Goal: Information Seeking & Learning: Learn about a topic

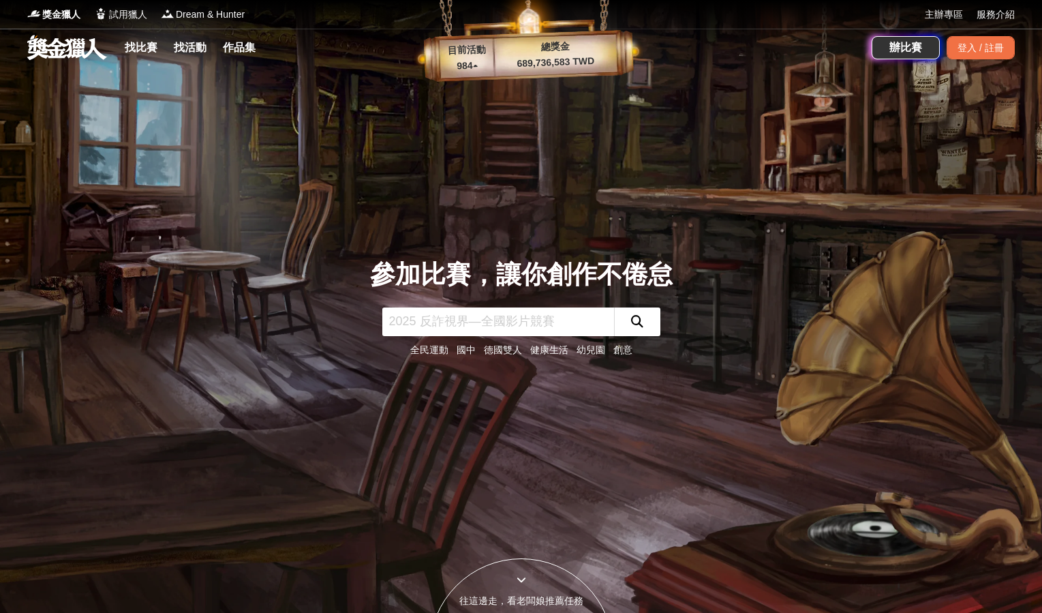
click at [146, 57] on div "找比賽 找活動 作品集" at bounding box center [192, 48] width 147 height 38
click at [147, 45] on link "找比賽" at bounding box center [141, 47] width 44 height 19
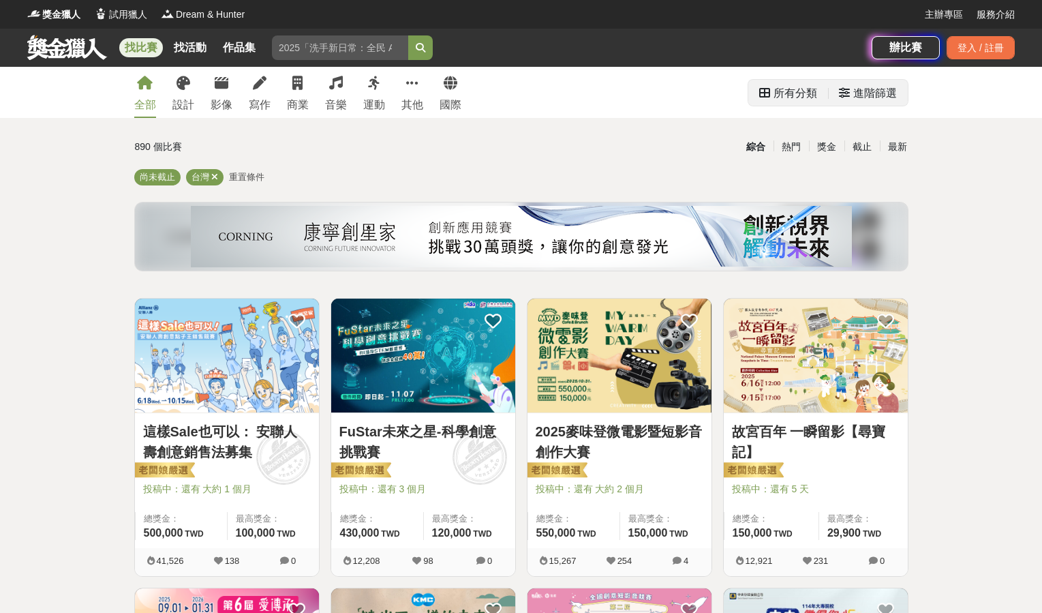
click at [848, 86] on div "進階篩選" at bounding box center [868, 93] width 58 height 27
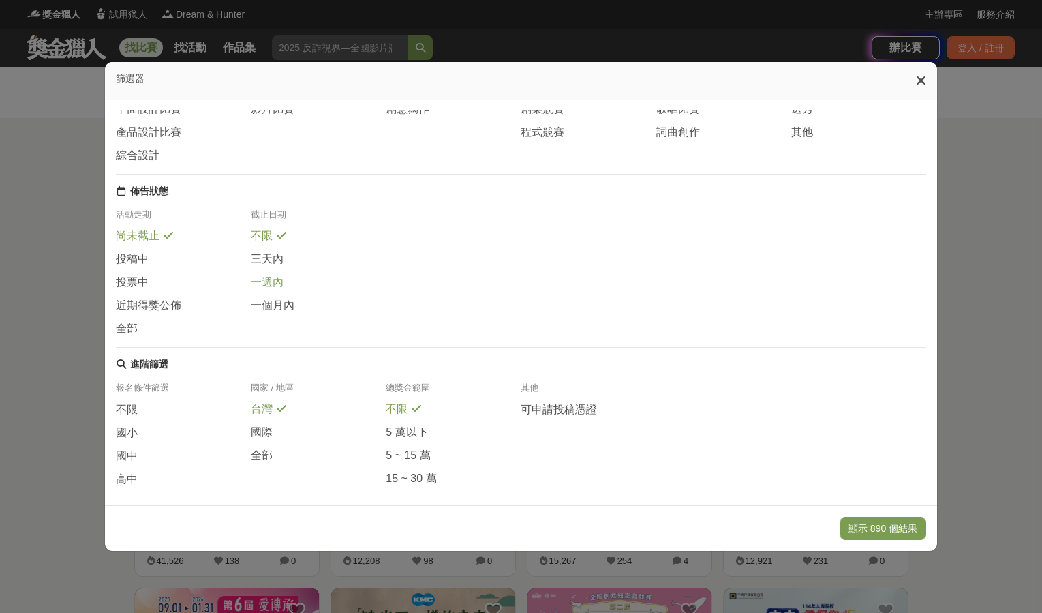
scroll to position [168, 0]
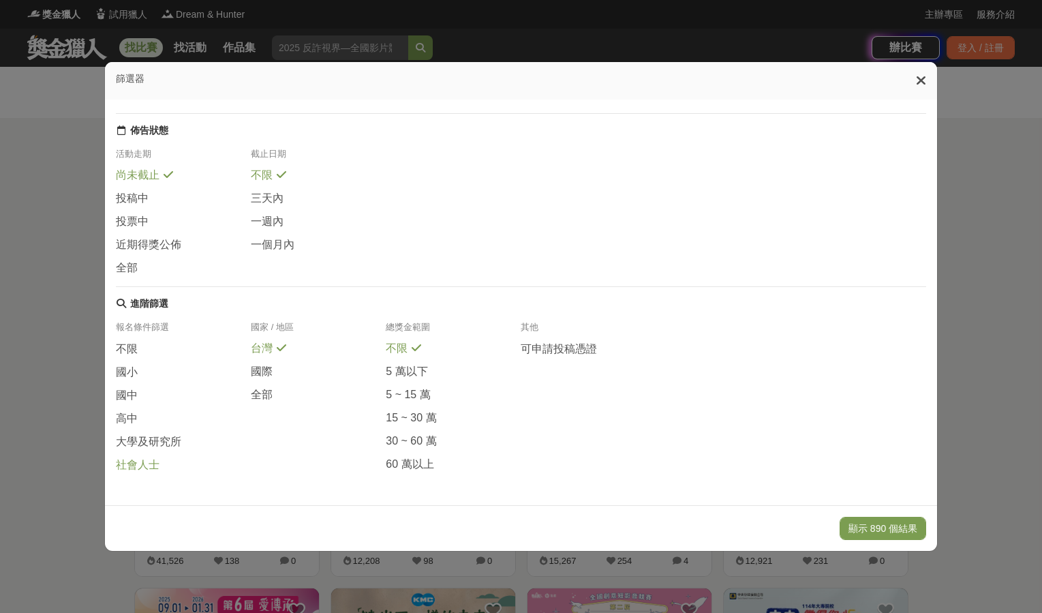
click at [148, 468] on span "社會人士" at bounding box center [138, 465] width 44 height 14
click at [878, 524] on button "顯示 36 個結果" at bounding box center [885, 528] width 81 height 23
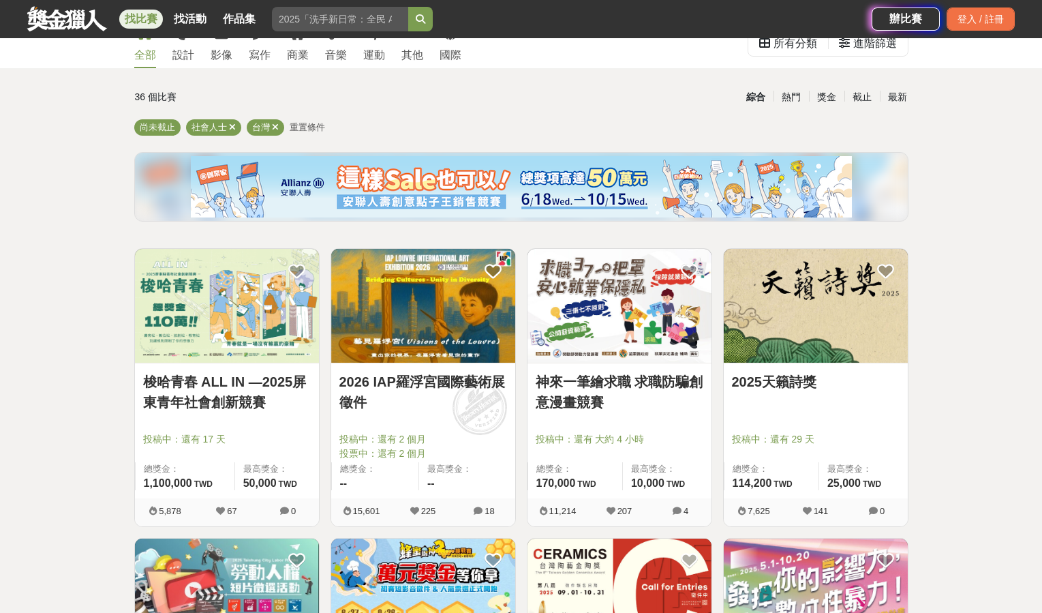
scroll to position [136, 0]
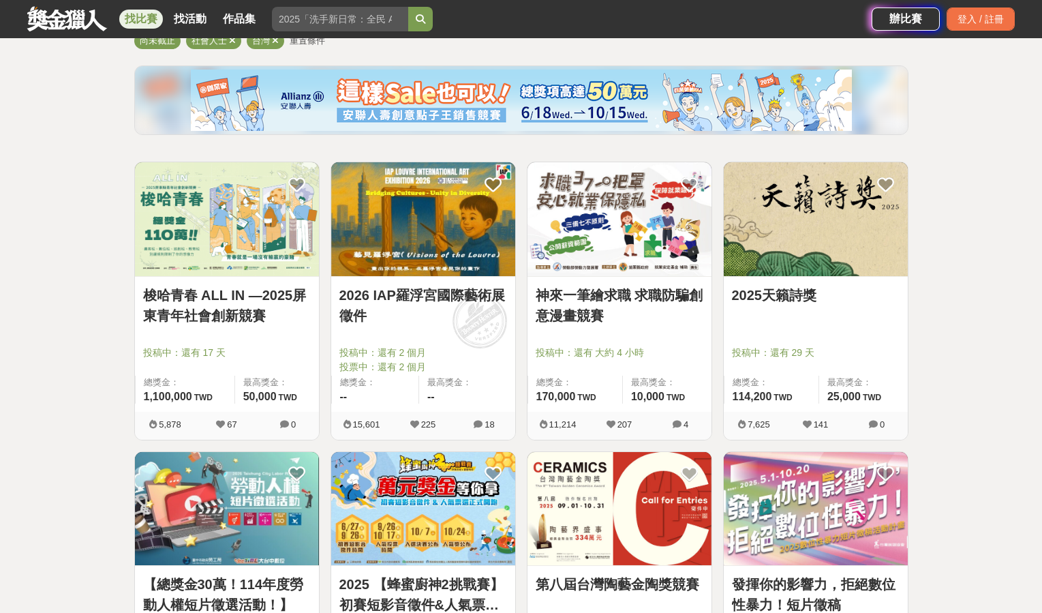
drag, startPoint x: 449, startPoint y: 233, endPoint x: 460, endPoint y: 240, distance: 13.4
click at [460, 240] on img at bounding box center [423, 219] width 184 height 114
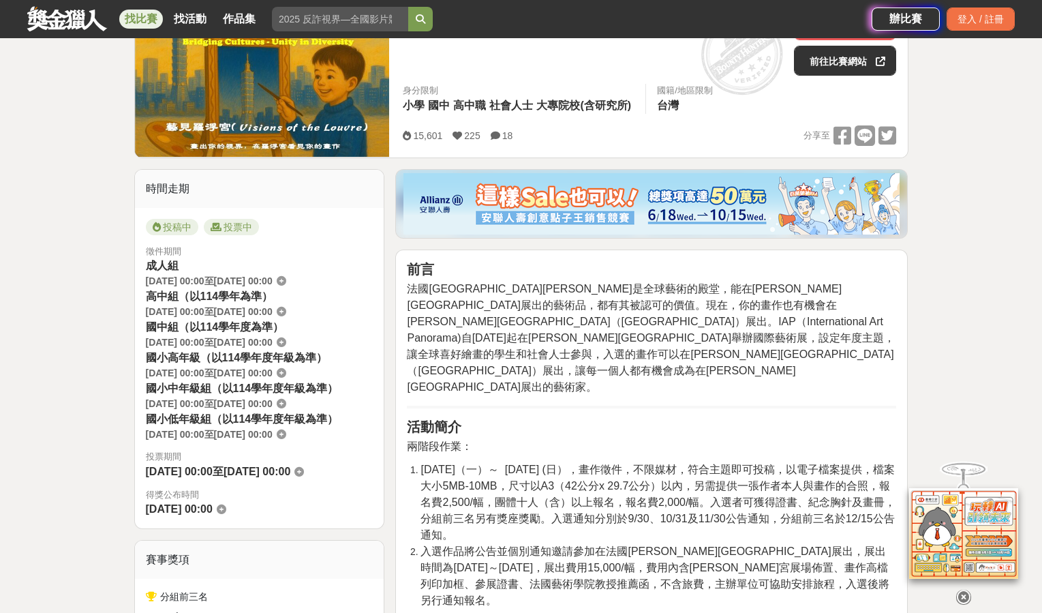
scroll to position [273, 0]
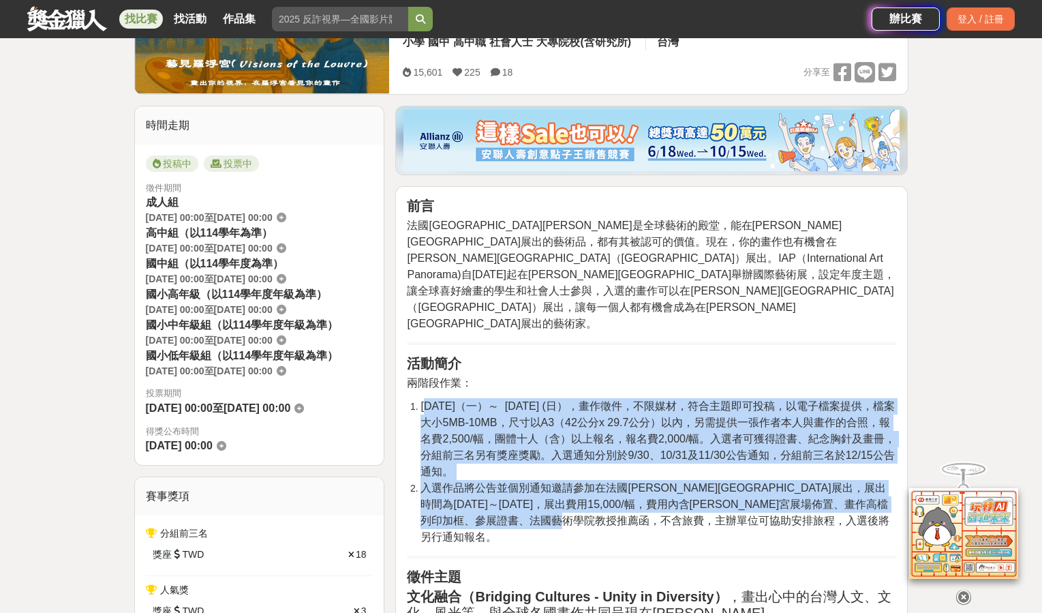
drag, startPoint x: 425, startPoint y: 370, endPoint x: 704, endPoint y: 482, distance: 300.4
click at [704, 482] on ol "[DATE]（一）～ [DATE] (日），畫作徵件，不限媒材，符合主題即可投稿，以電子檔案提供，檔案大小5MB-10MB，尺寸以A3（42公分x 29.7公…" at bounding box center [651, 471] width 489 height 147
click at [704, 482] on span "入選作品將公告並個別通知邀請參加在法國[PERSON_NAME][GEOGRAPHIC_DATA]展出，展出時間為[DATE]～[DATE]，展出費用15,0…" at bounding box center [655, 512] width 469 height 61
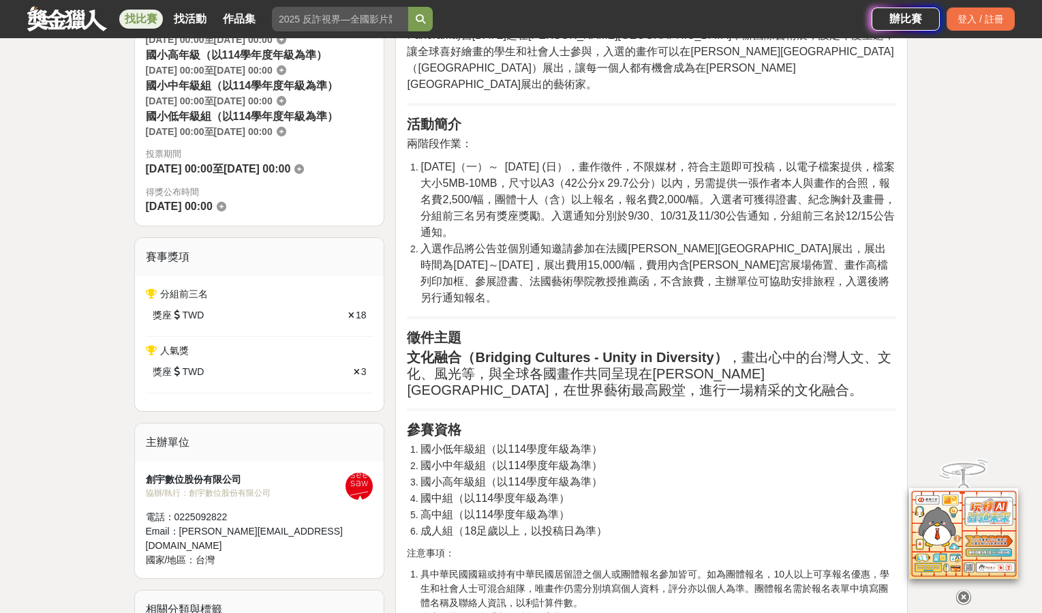
scroll to position [682, 0]
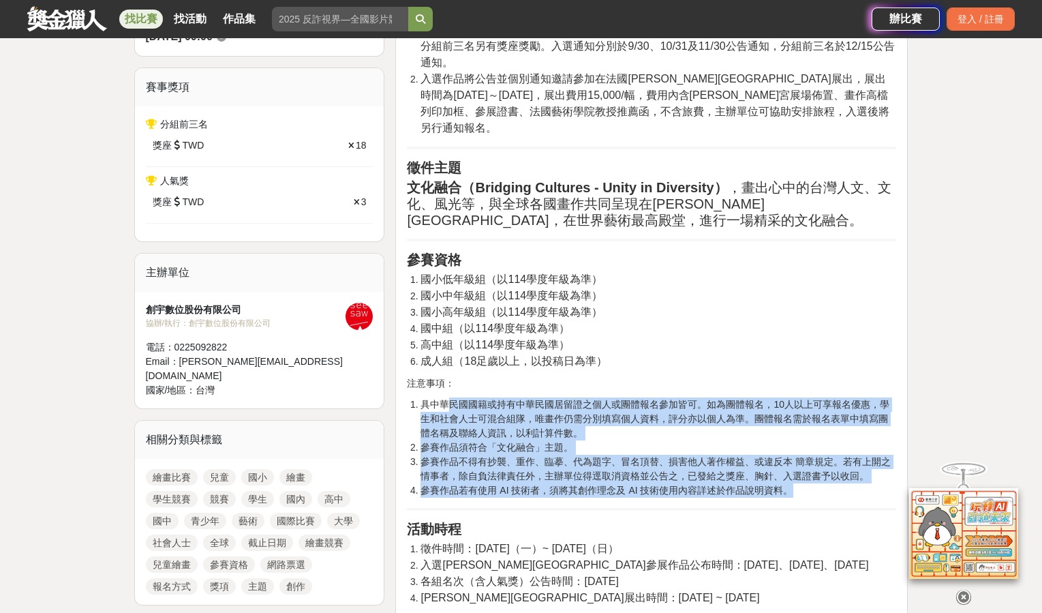
drag, startPoint x: 449, startPoint y: 357, endPoint x: 806, endPoint y: 440, distance: 366.8
click at [806, 440] on ol "具中華民國國籍或持有中華民國居留證之個人或團體報名參加皆可。如為團體報名，10人以上可享報名優惠，學生和社會人士可混合組隊，唯畫作仍需分別填寫個人資料，評分亦…" at bounding box center [651, 447] width 489 height 100
click at [806, 483] on li "參賽作品若有使用 AI 技術者，須將其創作理念及 AI 技術使用內容詳述於作品說明資料。" at bounding box center [659, 490] width 476 height 14
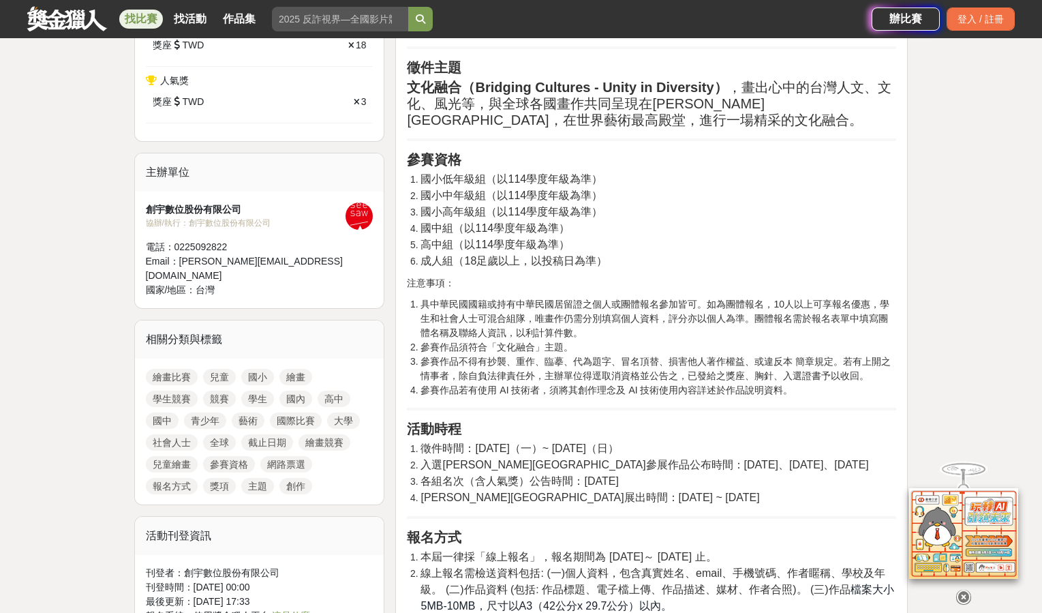
scroll to position [818, 0]
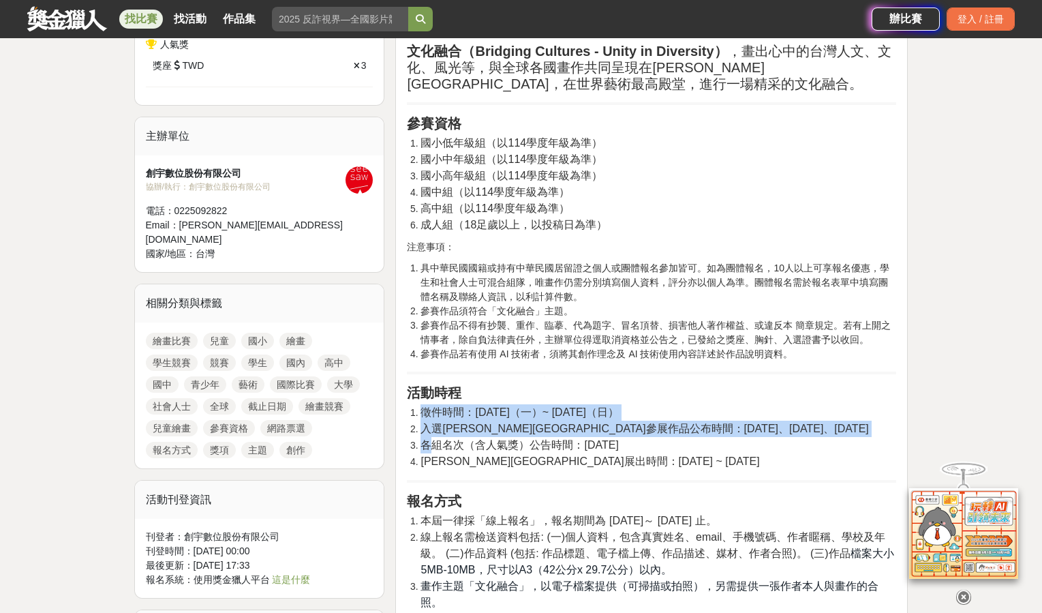
drag, startPoint x: 430, startPoint y: 391, endPoint x: 717, endPoint y: 422, distance: 288.6
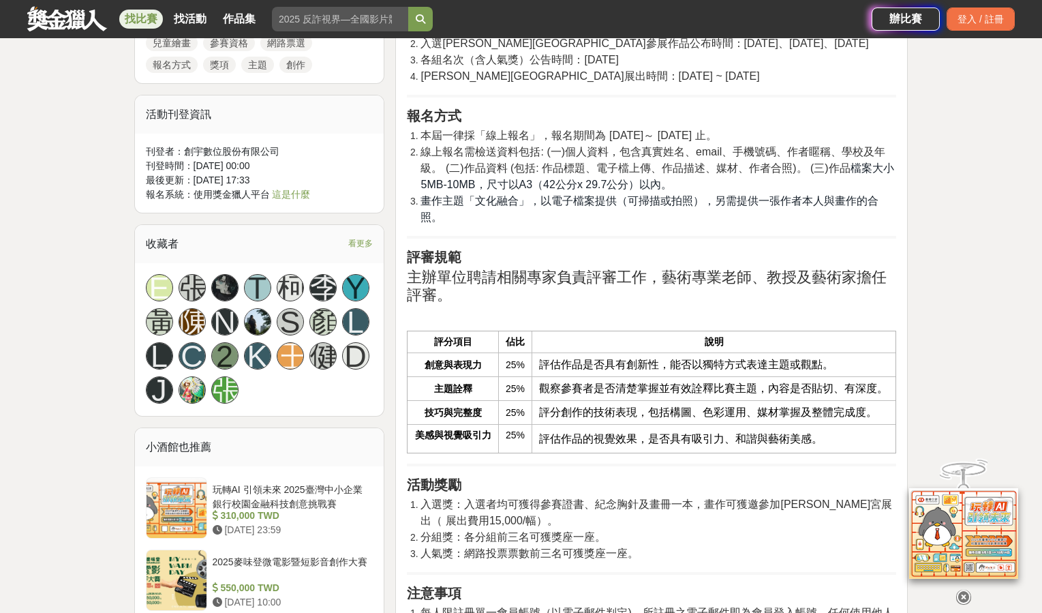
scroll to position [1227, 0]
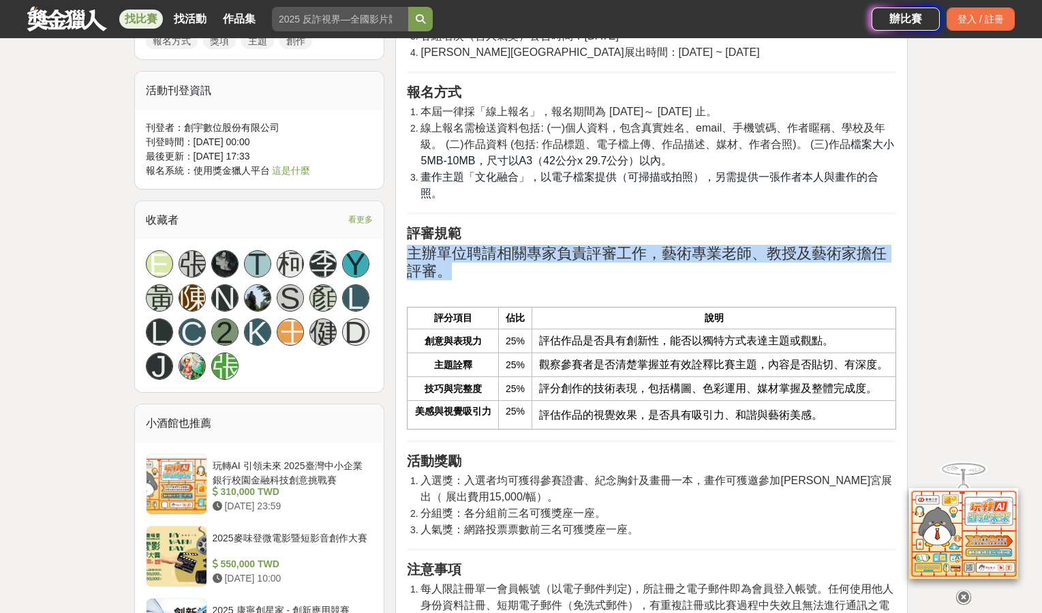
drag, startPoint x: 410, startPoint y: 188, endPoint x: 485, endPoint y: 212, distance: 78.7
click at [485, 245] on h2 "主辦單位聘請相關專家負責評審工作，藝術專業老師、教授及藝術家擔任評審。" at bounding box center [651, 263] width 489 height 36
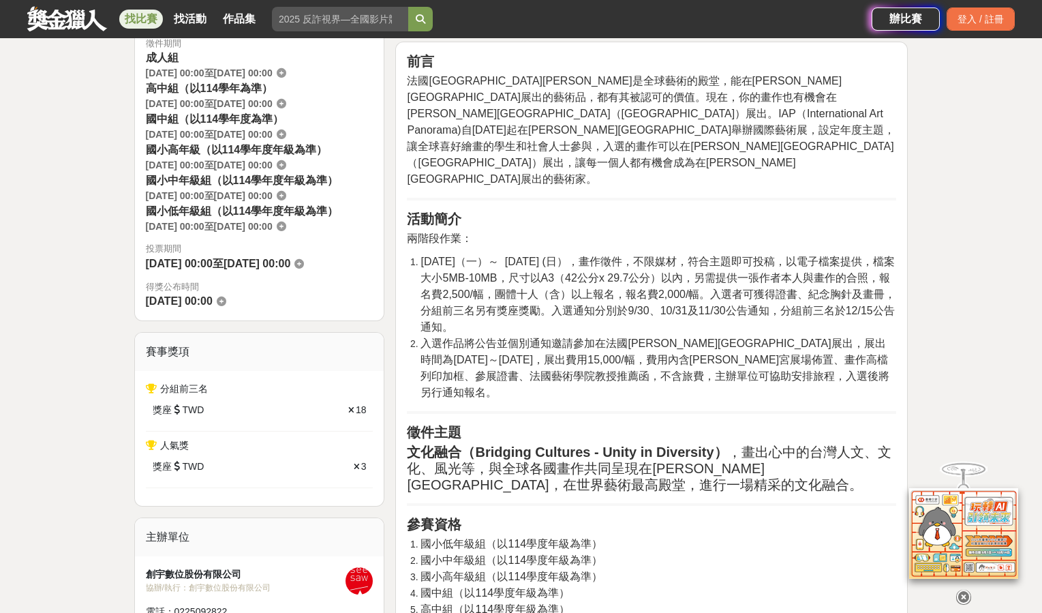
scroll to position [409, 0]
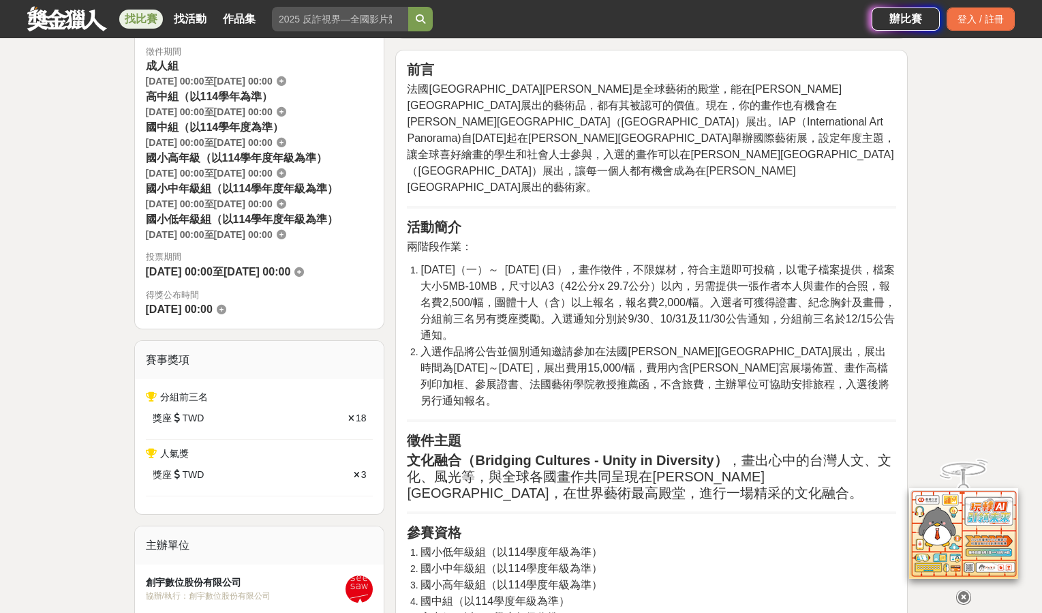
drag, startPoint x: 449, startPoint y: 237, endPoint x: 895, endPoint y: 304, distance: 450.8
click at [895, 304] on li "[DATE]（一）～ [DATE] (日），畫作徵件，不限媒材，符合主題即可投稿，以電子檔案提供，檔案大小5MB-10MB，尺寸以A3（42公分x 29.7公…" at bounding box center [659, 303] width 476 height 82
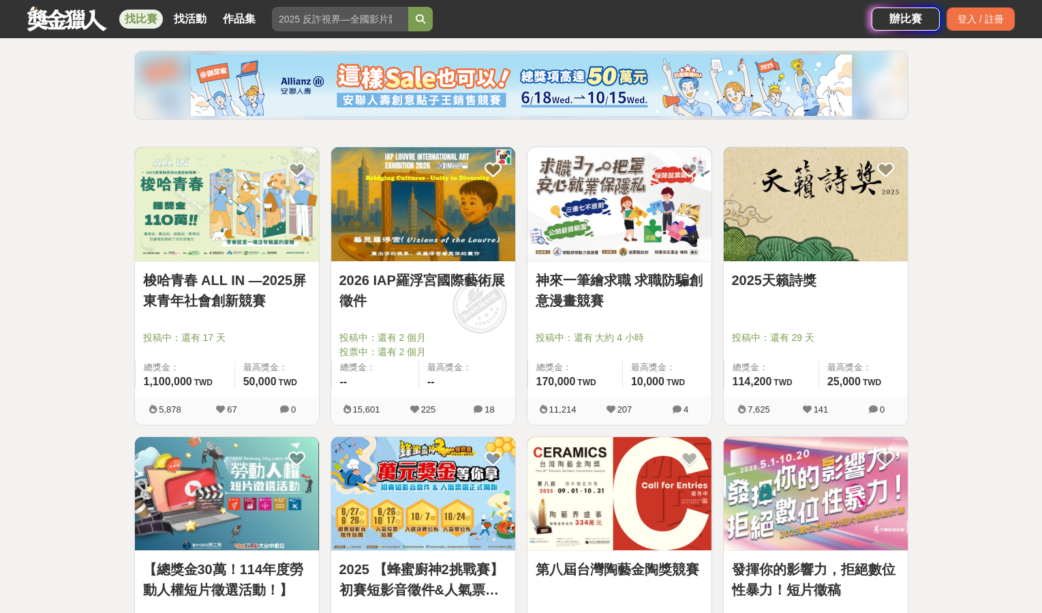
scroll to position [136, 0]
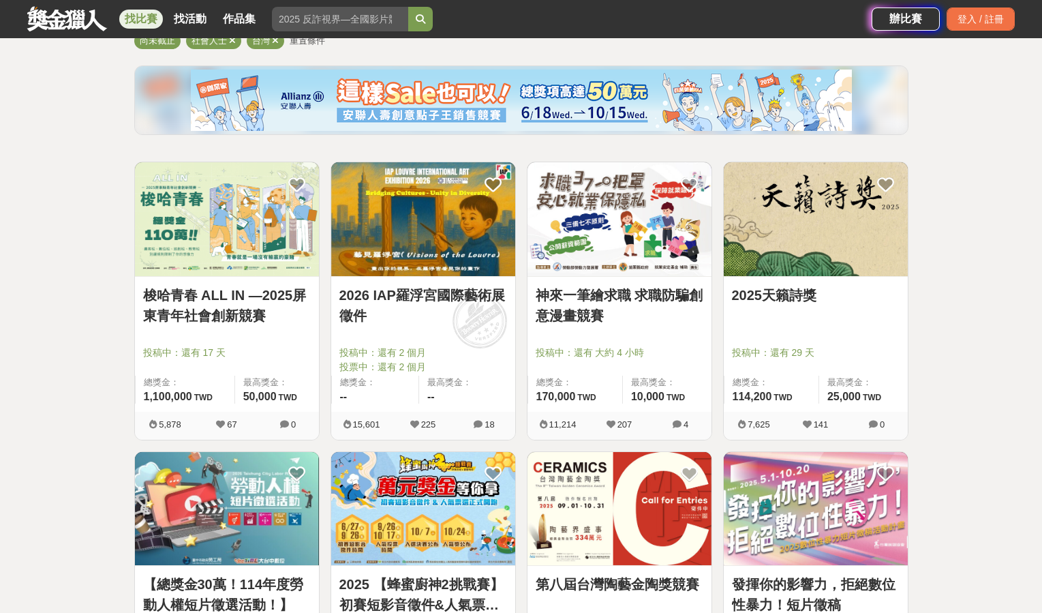
click at [620, 293] on link "神來一筆繪求職 求職防騙創意漫畫競賽" at bounding box center [620, 305] width 168 height 41
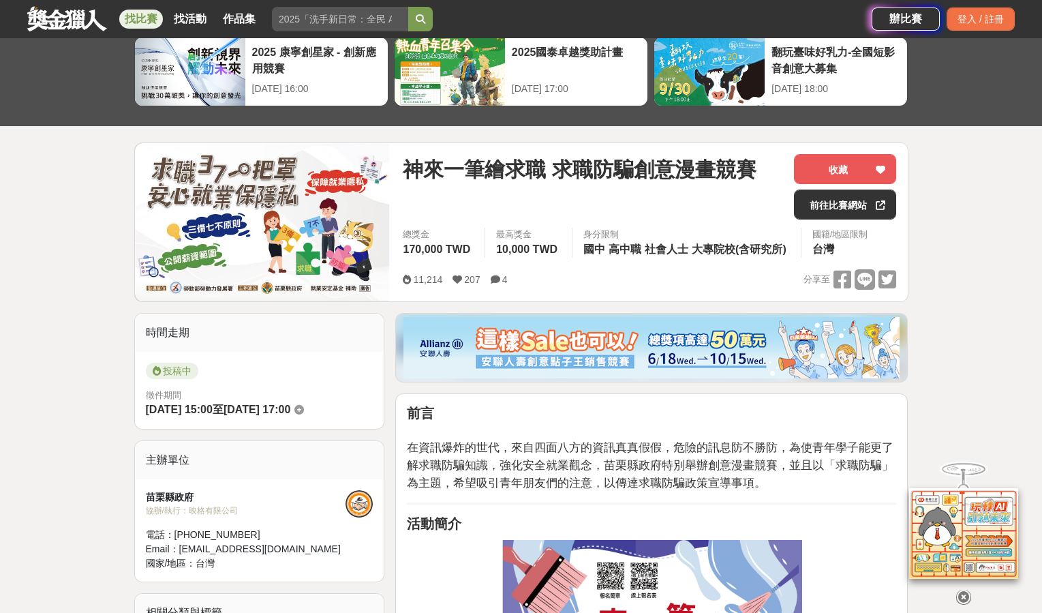
scroll to position [273, 0]
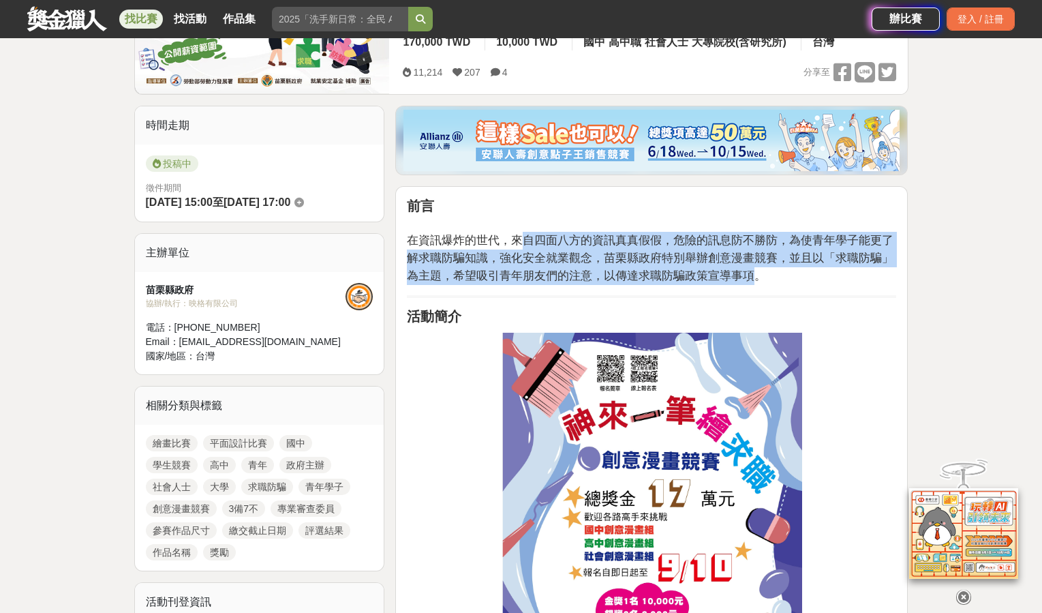
drag, startPoint x: 531, startPoint y: 245, endPoint x: 788, endPoint y: 270, distance: 258.2
click at [788, 270] on span "在資訊爆炸的世代，來自四面八方的資訊真真假假，危險的訊息防不勝防，為使青年學子能更了解求職防騙知識，強化安全就業觀念，苗栗縣政府特別舉辦創意漫畫競賽，並且以「…" at bounding box center [650, 257] width 487 height 49
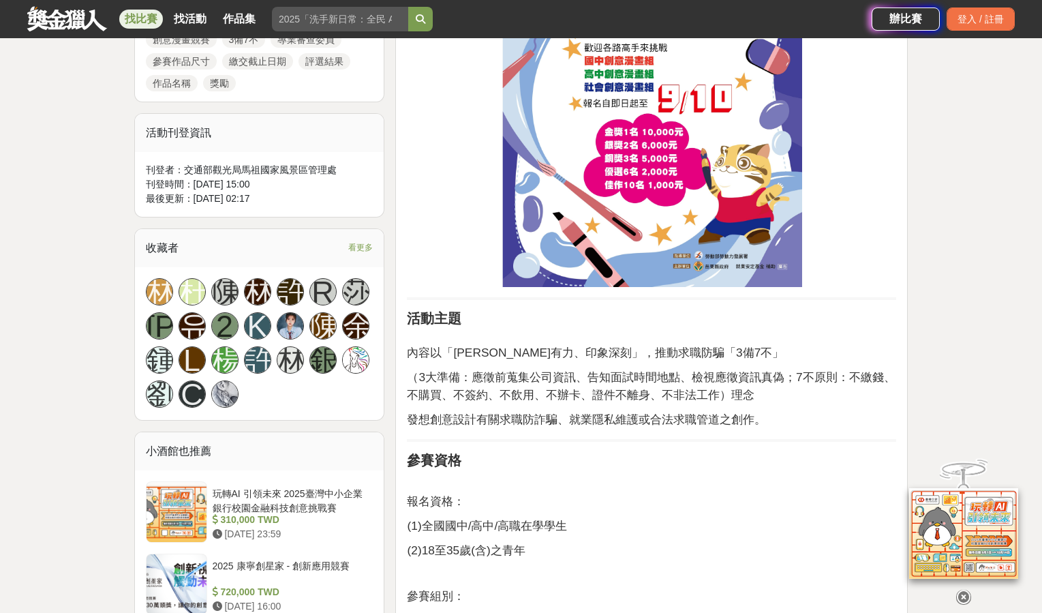
scroll to position [750, 0]
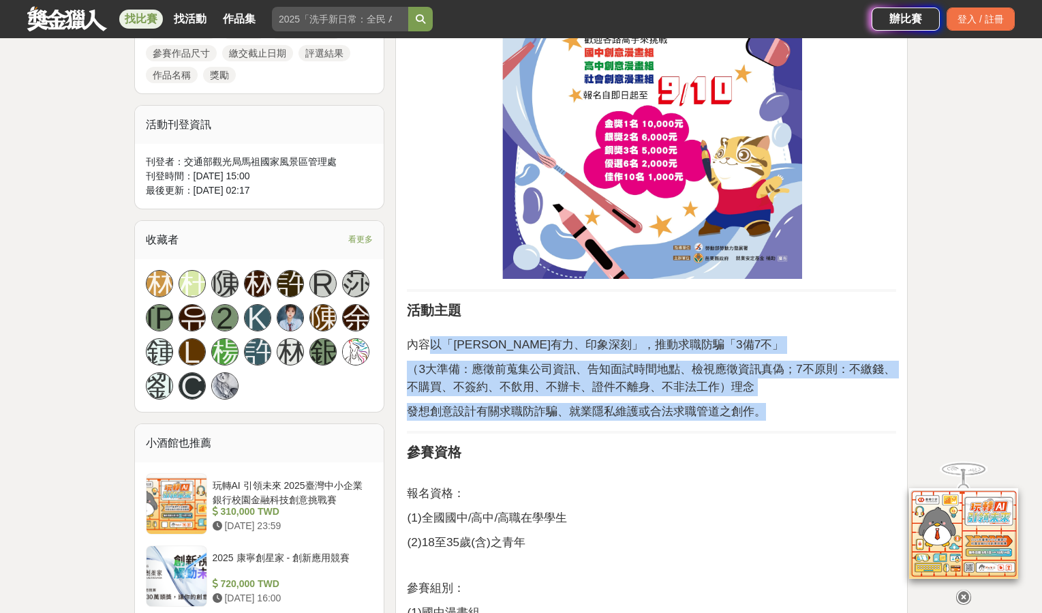
drag, startPoint x: 431, startPoint y: 345, endPoint x: 789, endPoint y: 414, distance: 365.1
click at [789, 414] on p "發想創意設計有關求職防詐騙、就業隱私維護或合法求職管道之創作。" at bounding box center [651, 412] width 489 height 18
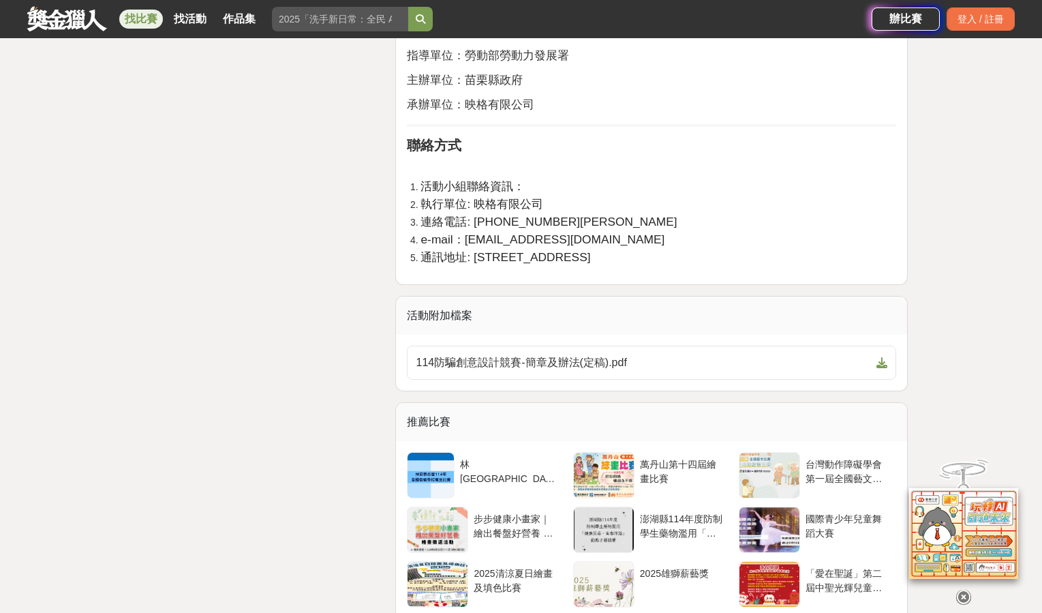
scroll to position [2863, 0]
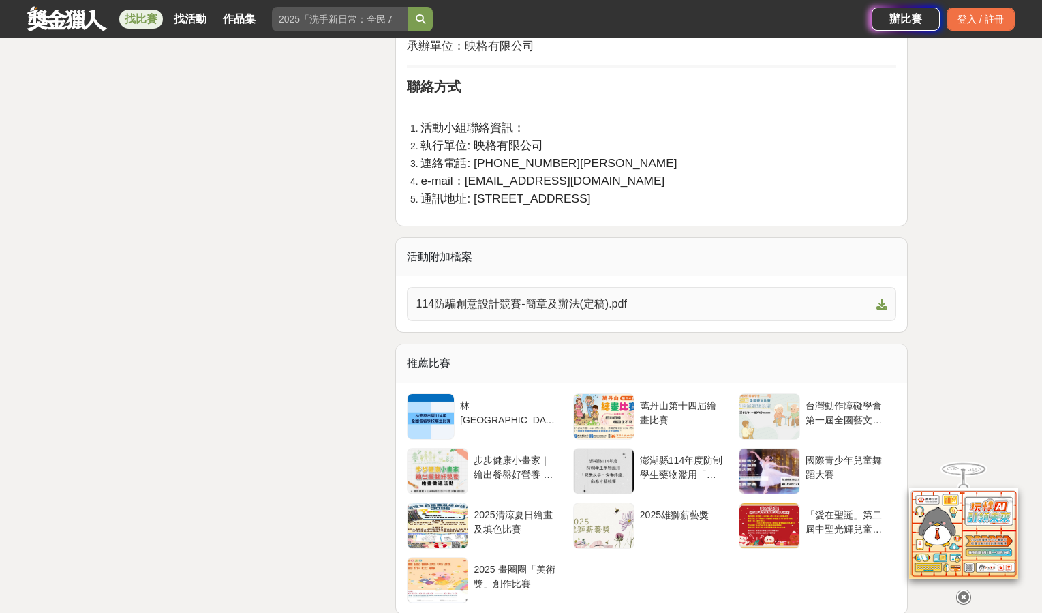
click at [625, 303] on span "114防騙創意設計競賽-簡章及辦法(定稿).pdf" at bounding box center [643, 304] width 455 height 16
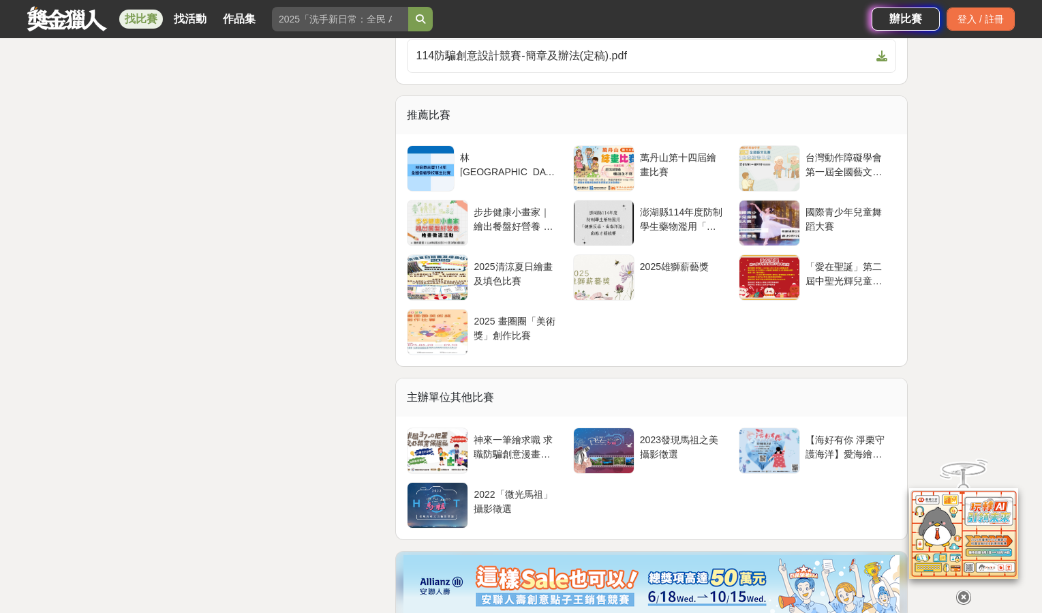
scroll to position [3136, 0]
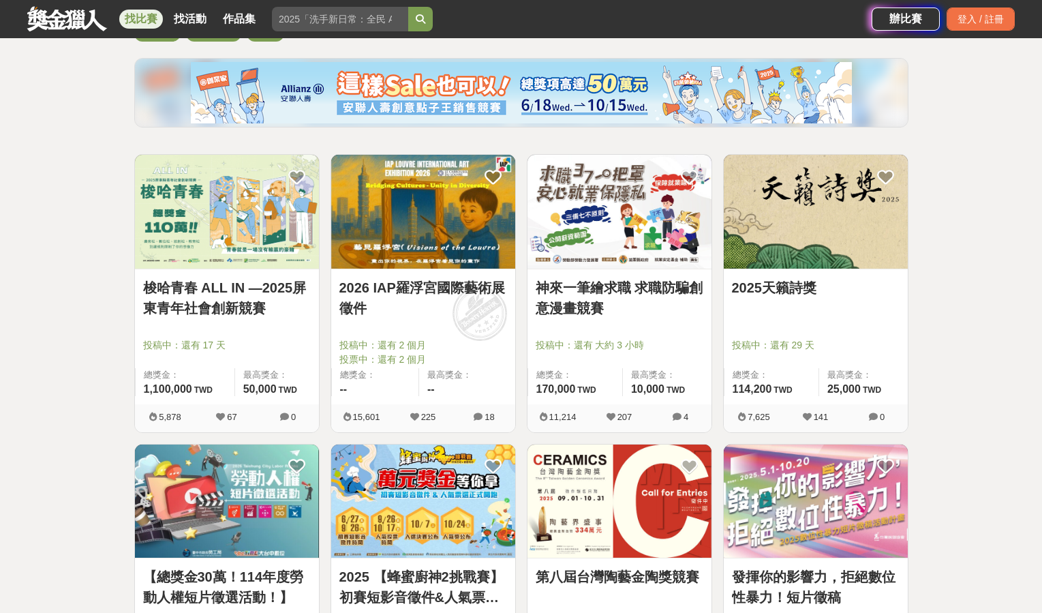
scroll to position [136, 0]
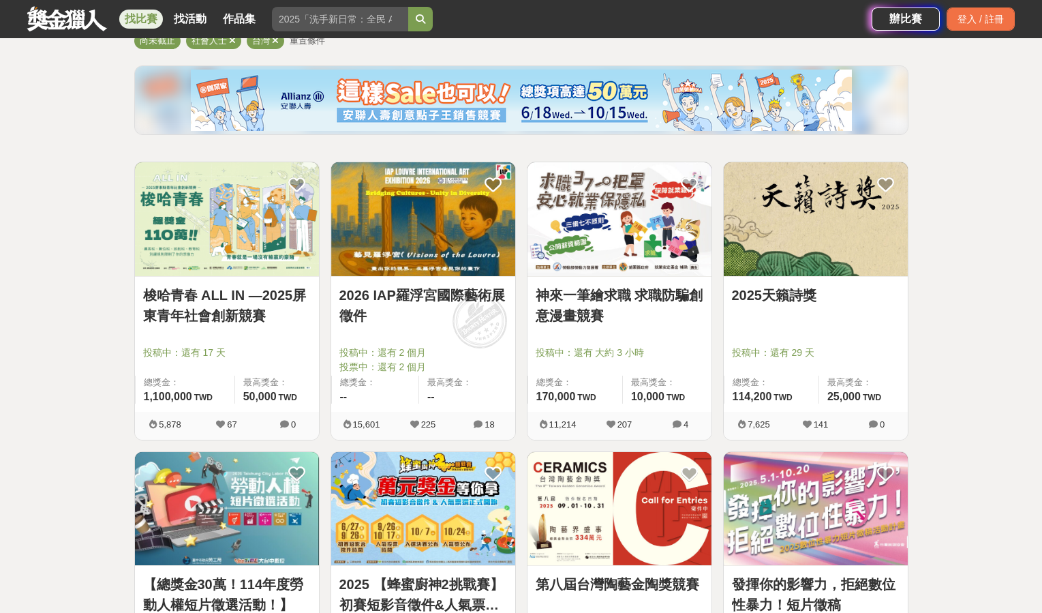
click at [836, 274] on img at bounding box center [816, 219] width 184 height 114
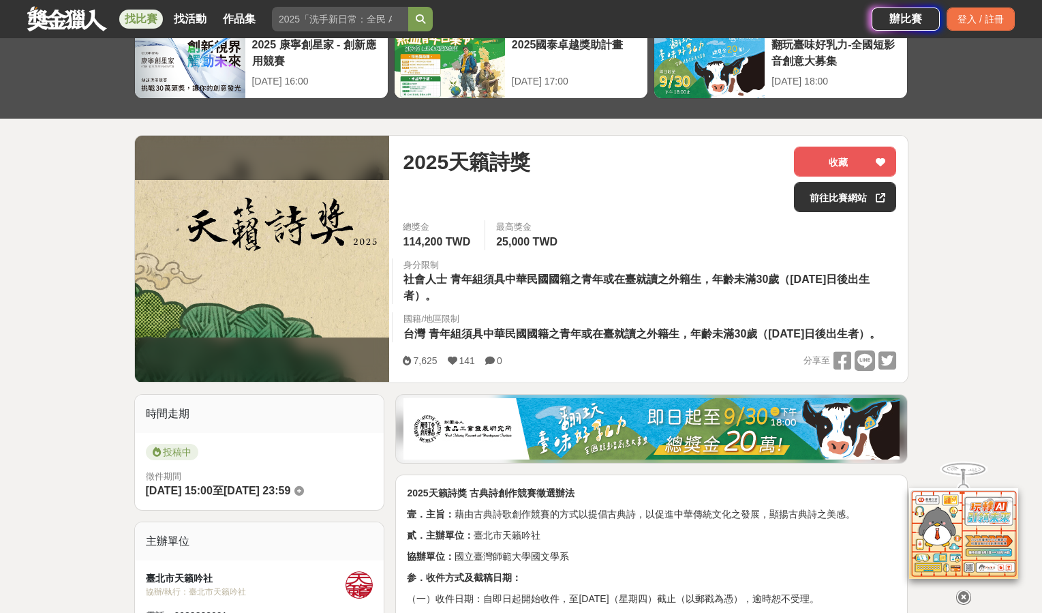
scroll to position [341, 0]
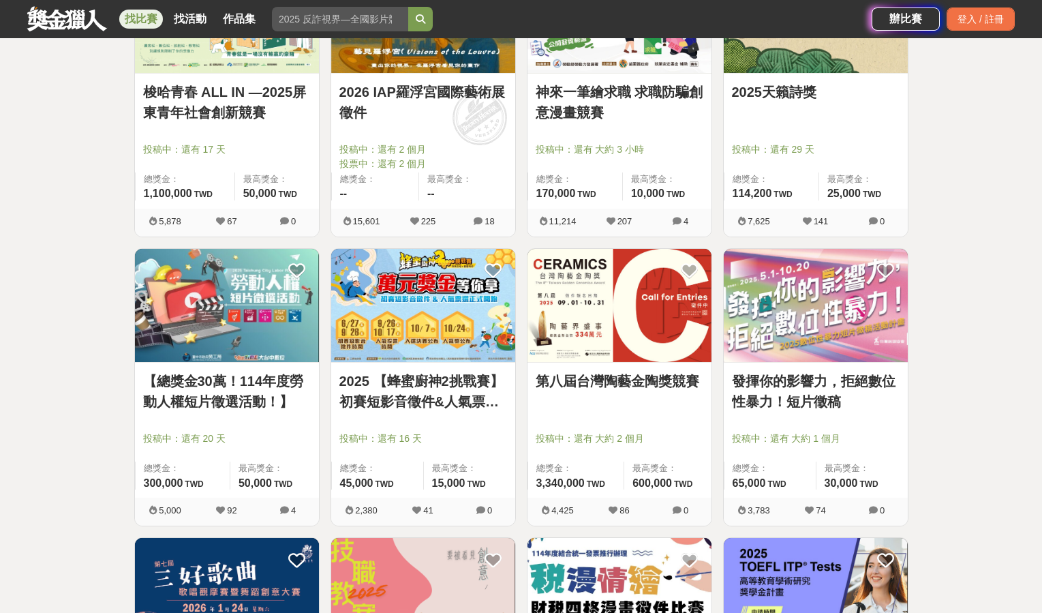
scroll to position [341, 0]
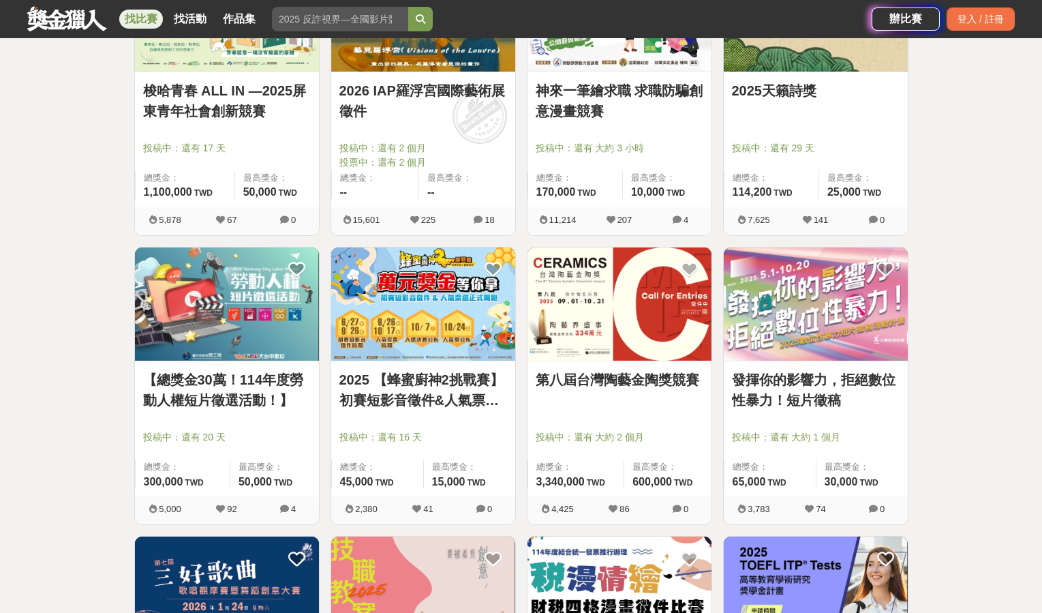
click at [240, 320] on img at bounding box center [227, 304] width 184 height 114
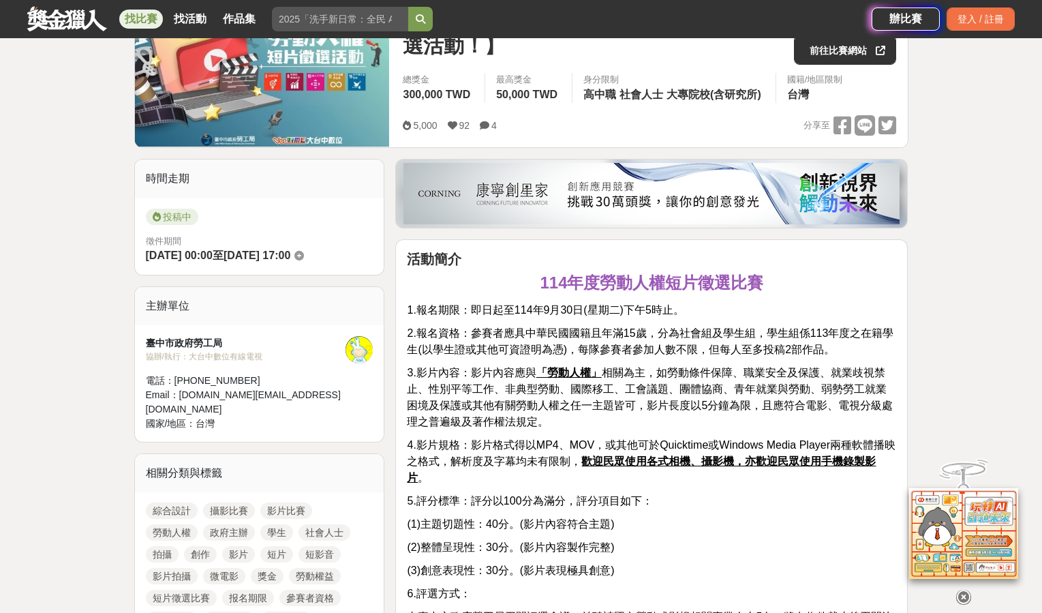
scroll to position [273, 0]
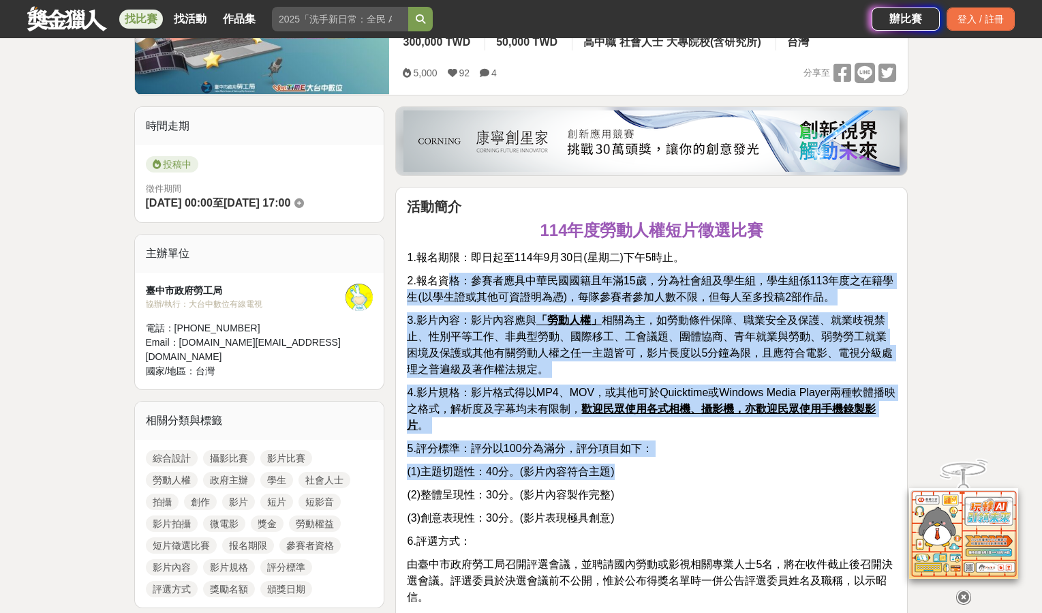
drag, startPoint x: 449, startPoint y: 276, endPoint x: 884, endPoint y: 472, distance: 477.2
click at [884, 472] on div "活動簡介 114年度勞動人權短片徵選比賽 1.報名期限：即日起至[DATE](星期二)下午5時止。 2.報名資格：參賽者應具中華民國國籍且年滿15歲，分為社會…" at bounding box center [651, 598] width 489 height 801
click at [884, 473] on p "(1)主題切題性：40分。(影片內容符合主題)" at bounding box center [651, 472] width 489 height 16
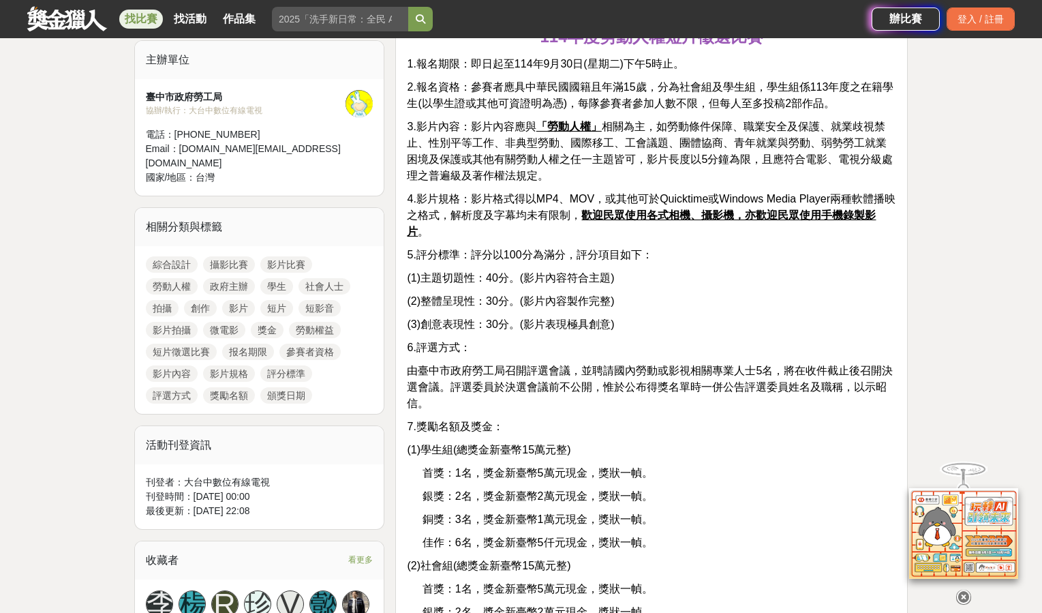
scroll to position [545, 0]
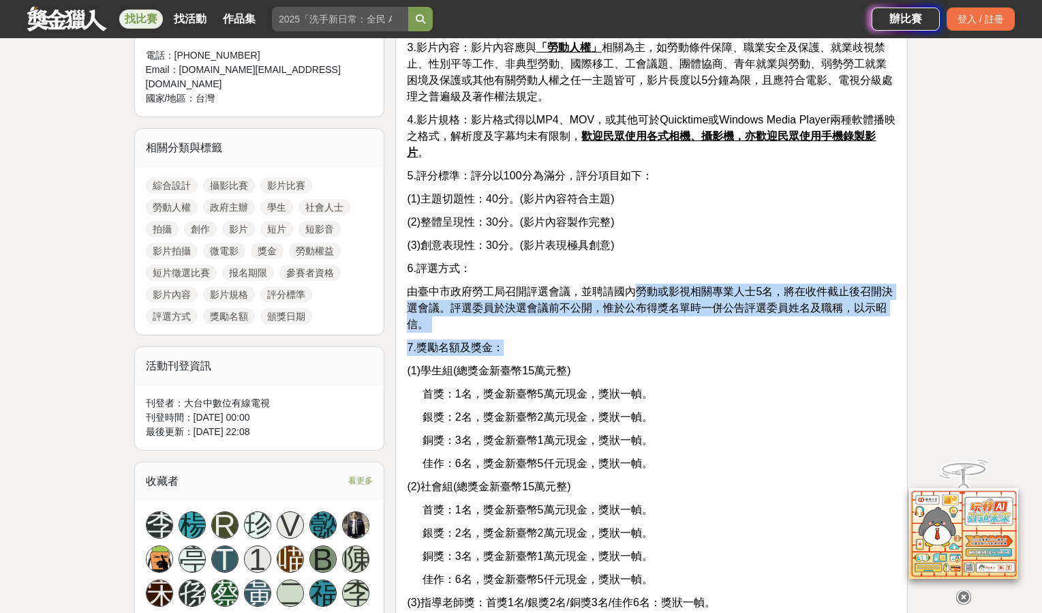
drag, startPoint x: 637, startPoint y: 296, endPoint x: 769, endPoint y: 342, distance: 139.5
click at [769, 342] on div "活動簡介 114年度勞動人權短片徵選比賽 1.報名期限：即日起至[DATE](星期二)下午5時止。 2.報名資格：參賽者應具中華民國國籍且年滿15歲，分為社會…" at bounding box center [651, 326] width 489 height 801
click at [769, 342] on p "7.獎勵名額及獎金：" at bounding box center [651, 347] width 489 height 16
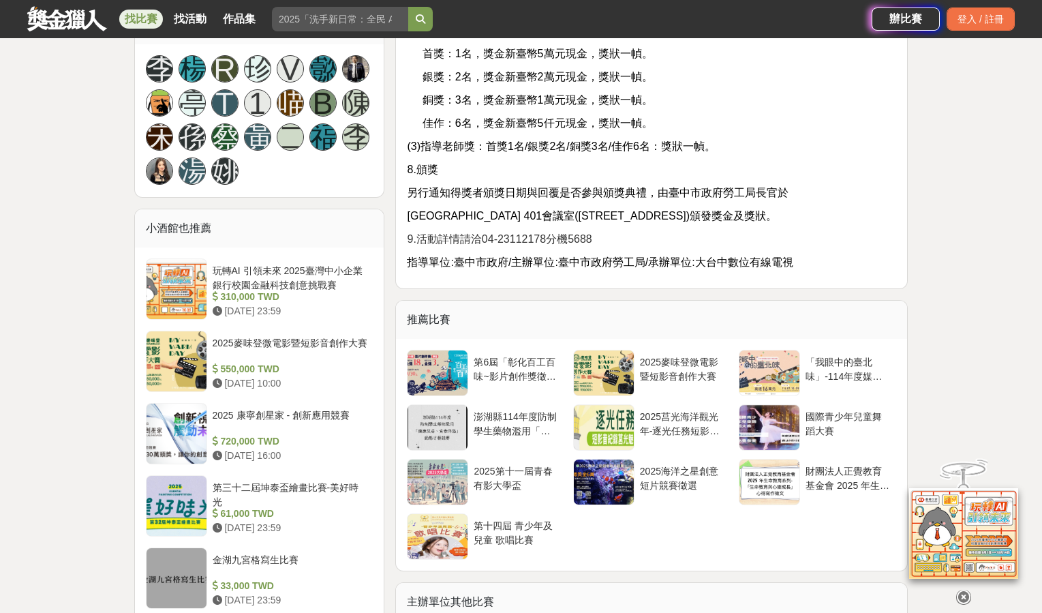
scroll to position [1023, 0]
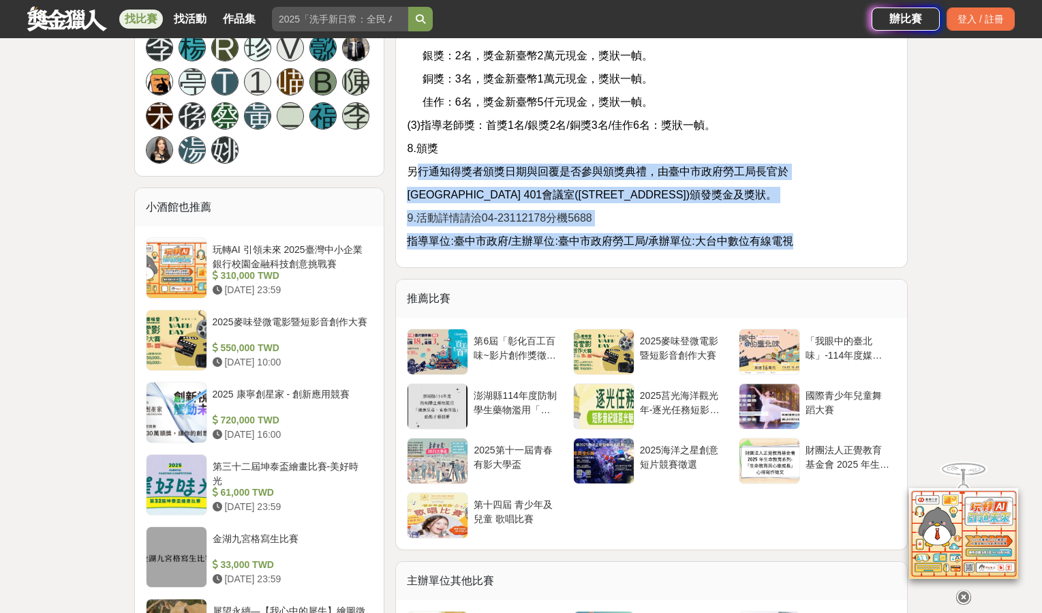
drag, startPoint x: 417, startPoint y: 168, endPoint x: 830, endPoint y: 237, distance: 418.2
click at [830, 237] on p "指導單位:臺中市政府/主辦單位:臺中市政府勞工局/承辦單位:大台中數位有線電視" at bounding box center [651, 241] width 489 height 16
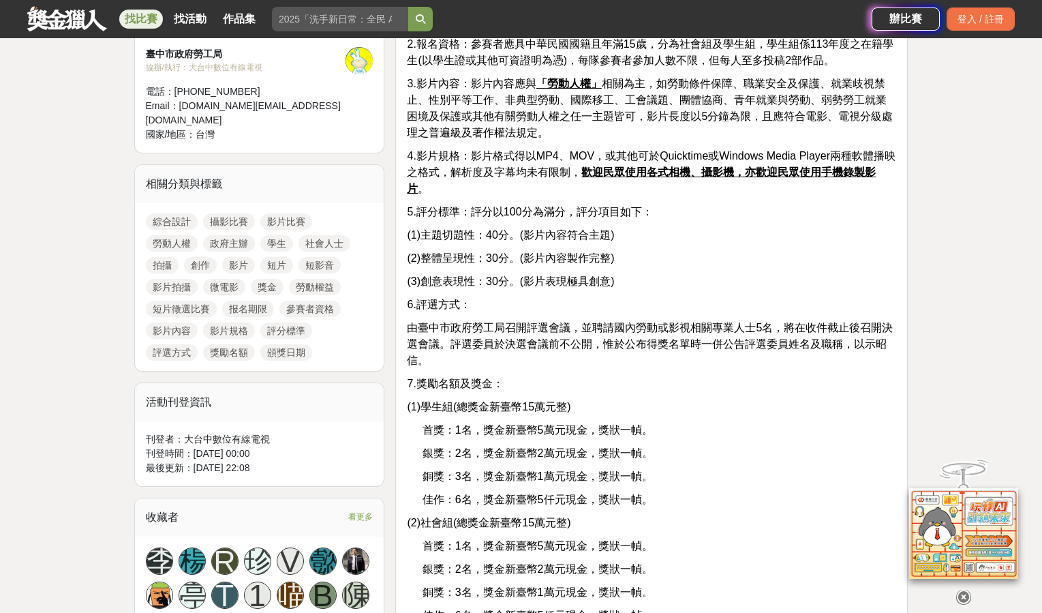
scroll to position [409, 0]
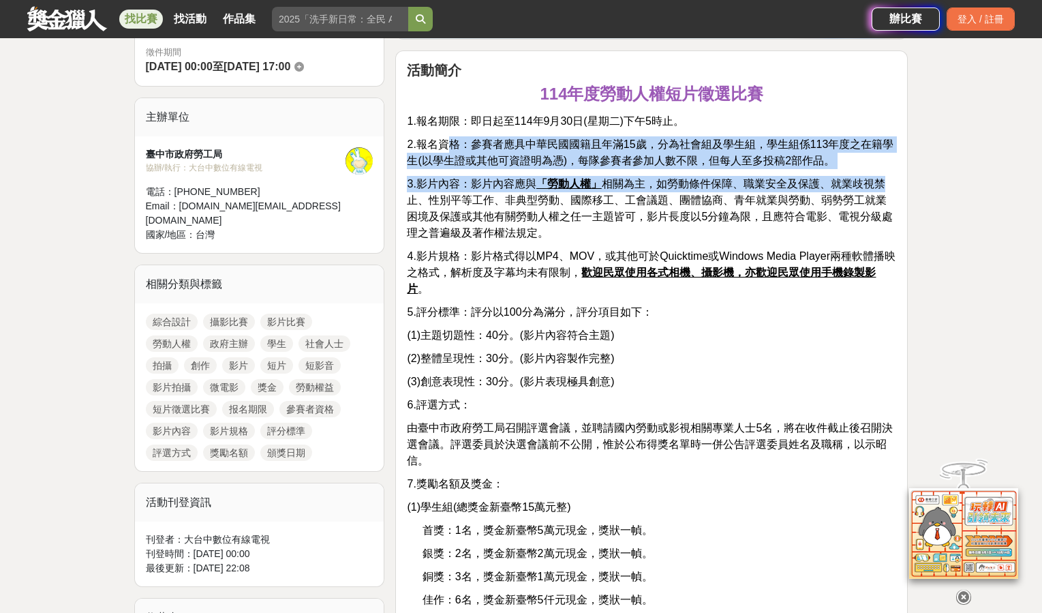
drag, startPoint x: 451, startPoint y: 147, endPoint x: 929, endPoint y: 172, distance: 477.9
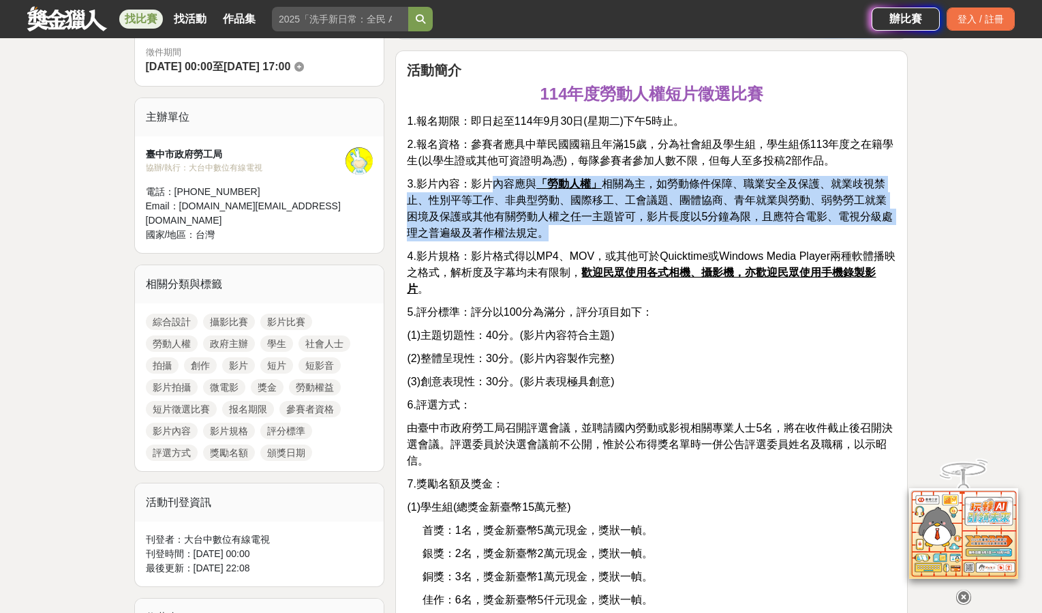
drag, startPoint x: 493, startPoint y: 179, endPoint x: 848, endPoint y: 237, distance: 359.9
click at [848, 237] on p "3.影片內容：影片內容應與 「勞動人權」 相關為主，如勞動條件保障、職業安全及保護、就業歧視禁止、性別平等工作、非典型勞動、國際移工、工會議題、團體協商、青年…" at bounding box center [651, 208] width 489 height 65
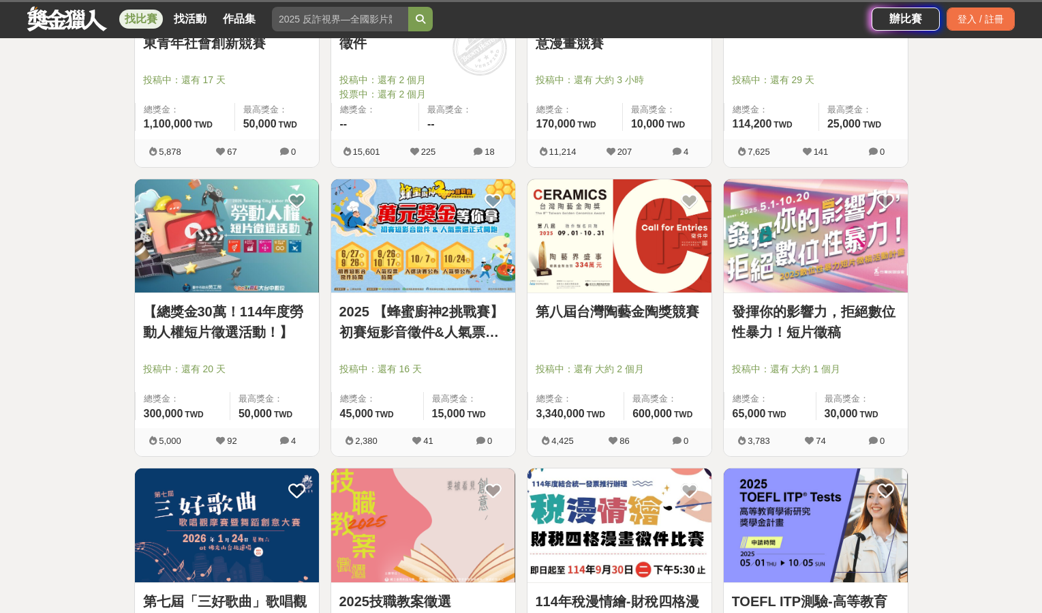
scroll to position [341, 0]
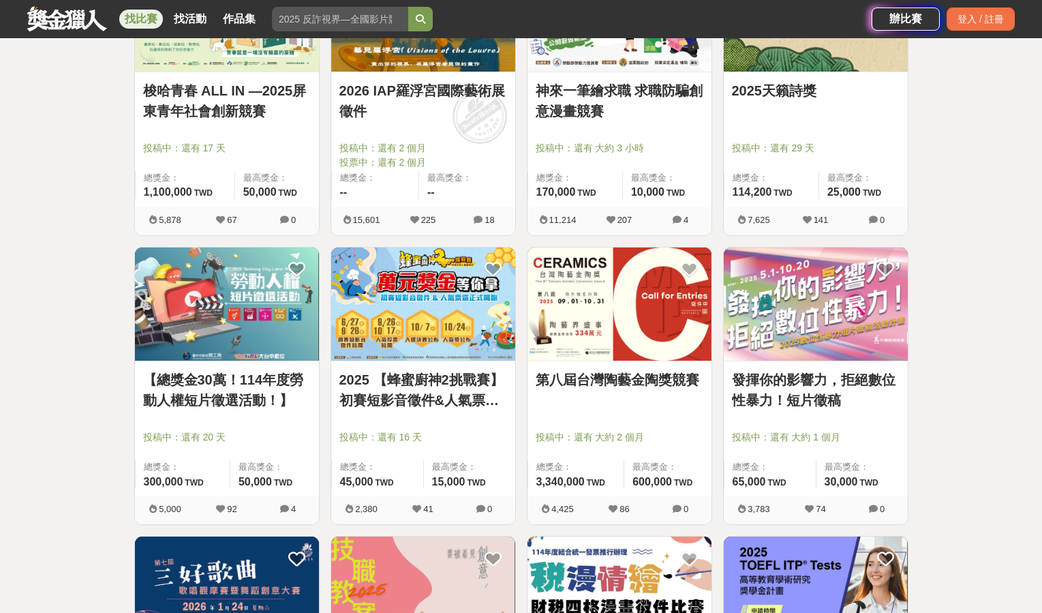
click at [404, 312] on img at bounding box center [423, 304] width 184 height 114
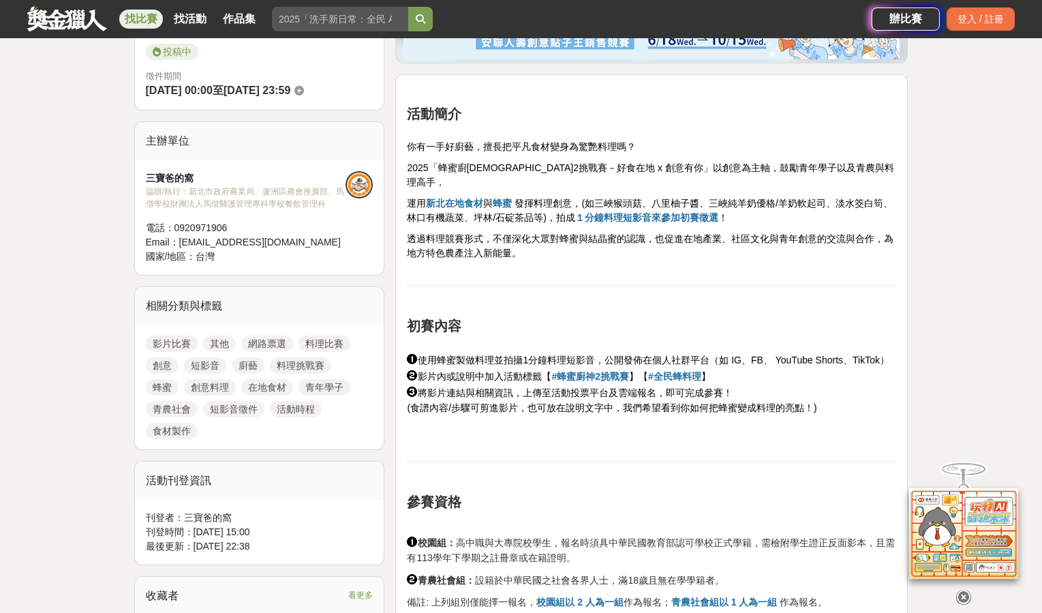
scroll to position [409, 0]
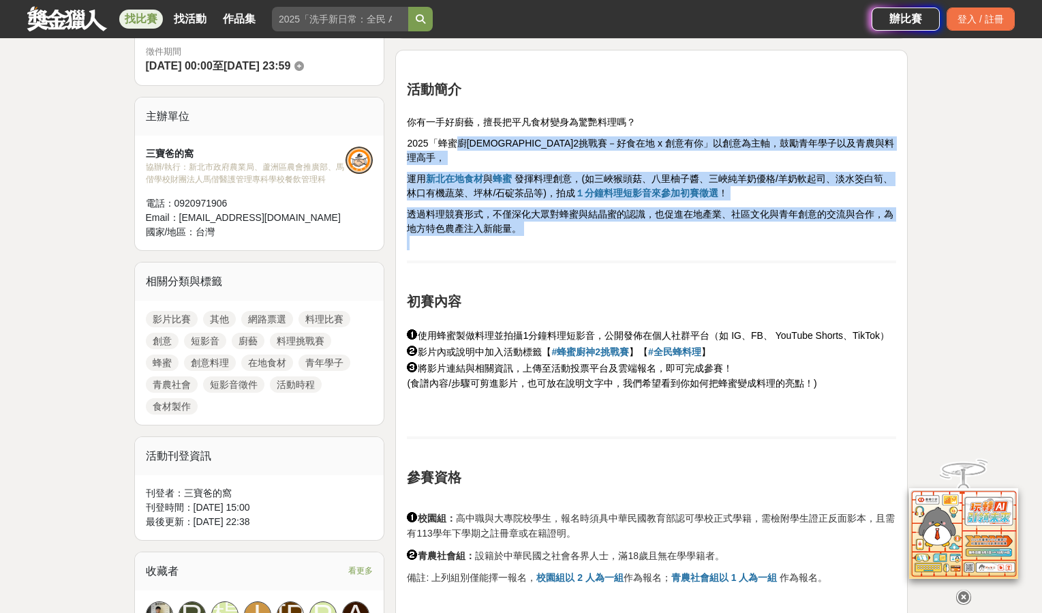
drag, startPoint x: 455, startPoint y: 140, endPoint x: 875, endPoint y: 229, distance: 429.2
click at [875, 229] on p "透過料理競賽形式，不僅深化大眾對蜂蜜與結晶蜜的認識，也促進在地產業、社區文化與青年創意的交流與合作，為地方特色農產注入新能量。" at bounding box center [651, 228] width 489 height 43
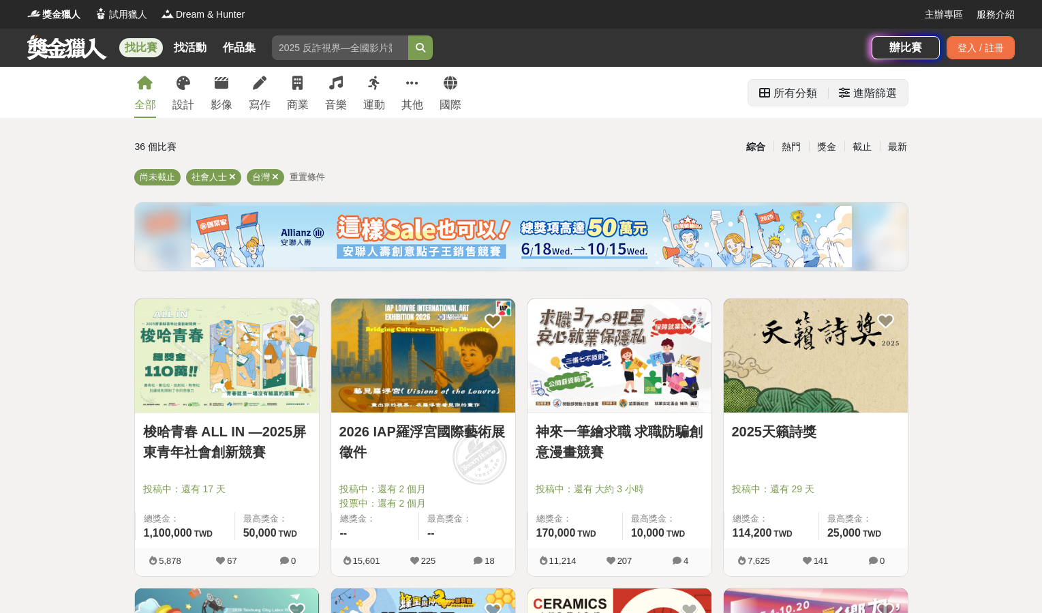
click at [861, 93] on div "進階篩選" at bounding box center [876, 93] width 44 height 27
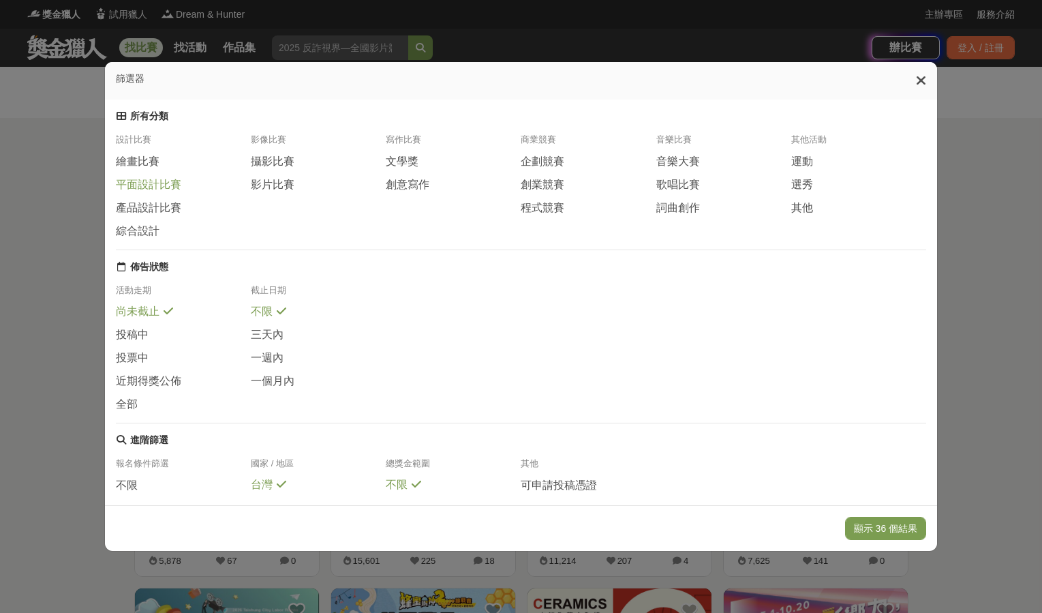
click at [149, 192] on span "平面設計比賽" at bounding box center [148, 185] width 65 height 14
click at [896, 526] on button "顯示 2 個結果" at bounding box center [889, 528] width 76 height 23
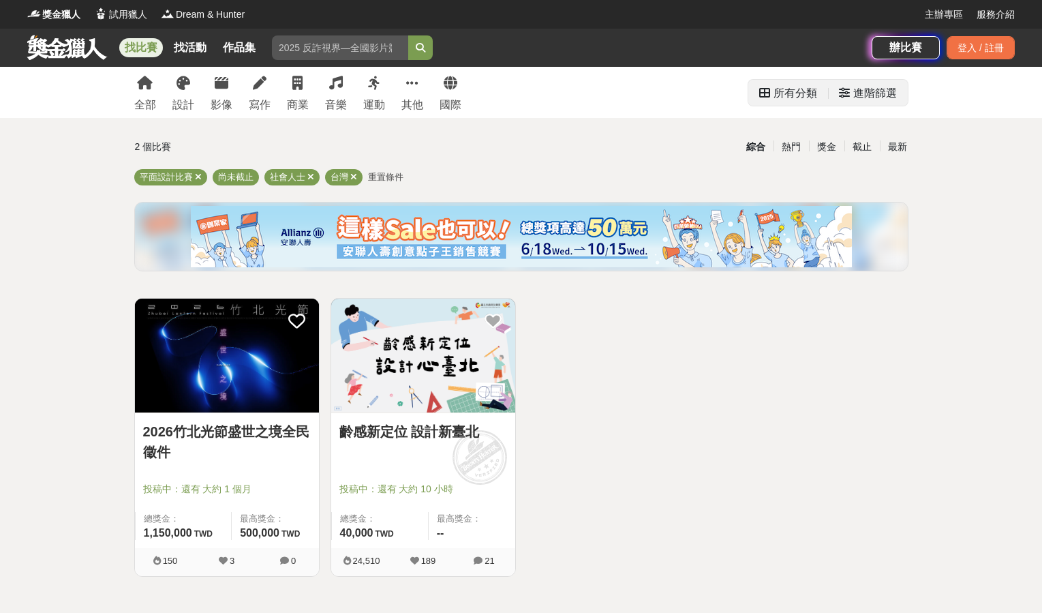
click at [851, 93] on div "進階篩選" at bounding box center [868, 93] width 58 height 27
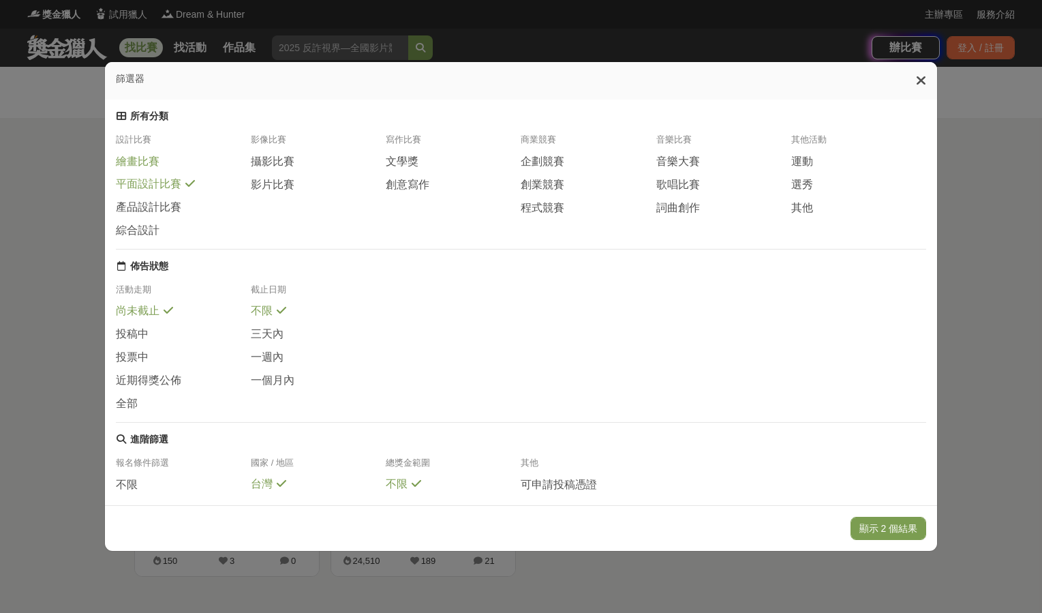
click at [138, 169] on span "繪畫比賽" at bounding box center [138, 162] width 44 height 14
click at [892, 513] on div "顯示 8 個結果" at bounding box center [521, 528] width 832 height 46
click at [894, 529] on button "顯示 8 個結果" at bounding box center [889, 528] width 76 height 23
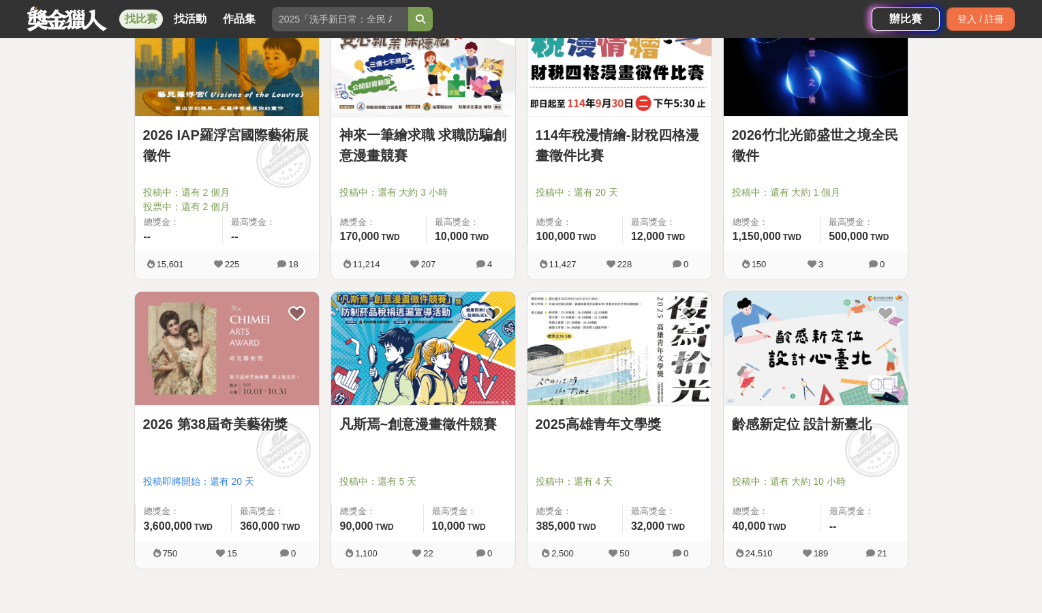
scroll to position [273, 0]
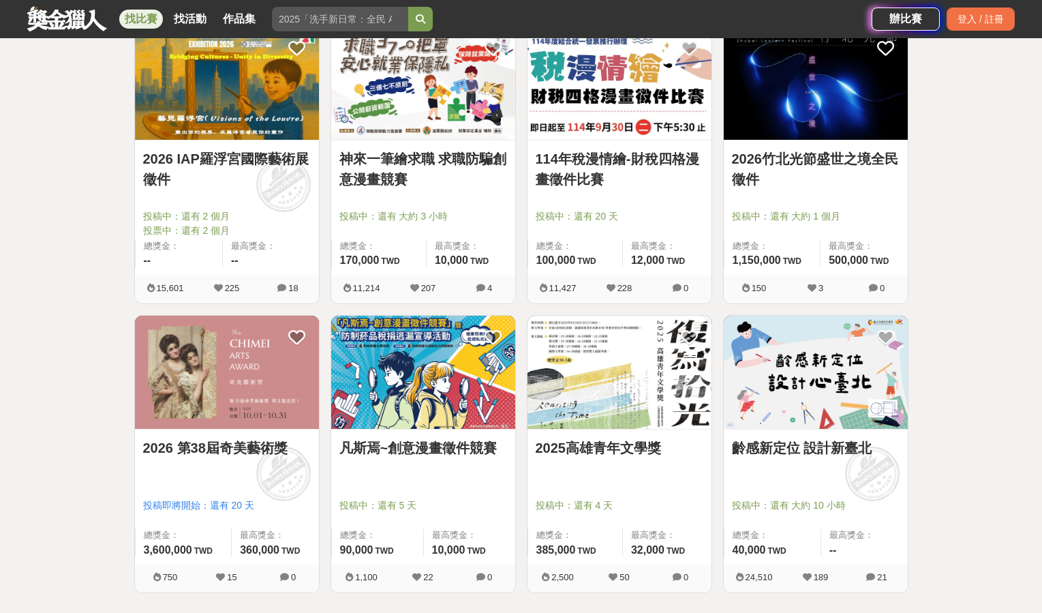
click at [624, 449] on link "2025高雄青年文學獎" at bounding box center [620, 448] width 168 height 20
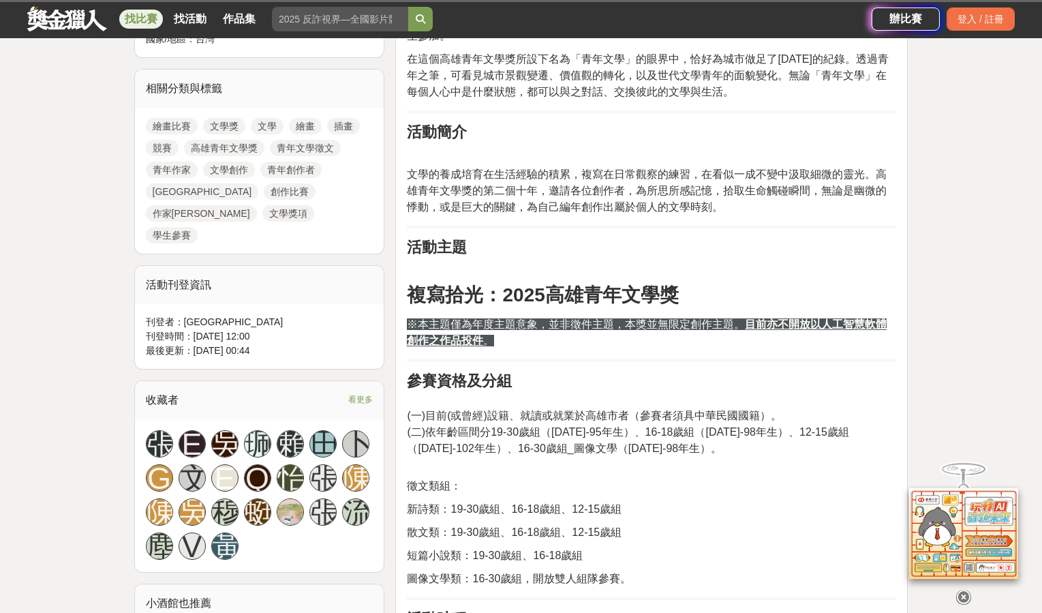
scroll to position [614, 0]
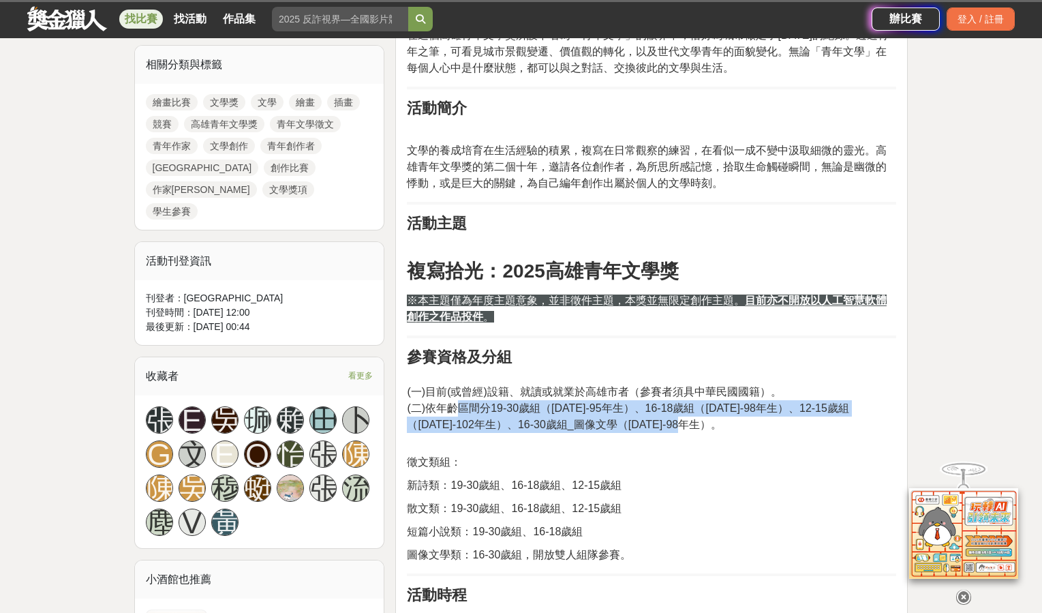
drag, startPoint x: 463, startPoint y: 439, endPoint x: 740, endPoint y: 455, distance: 277.3
click at [740, 447] on p "(一)目前(或曾經)設籍、就讀或就業於高雄市者（參賽者須具中華民國國籍）。 (二)依年齡區間分19-30歲組（[DATE]-95年生）、16-18歲組（[DA…" at bounding box center [651, 408] width 489 height 78
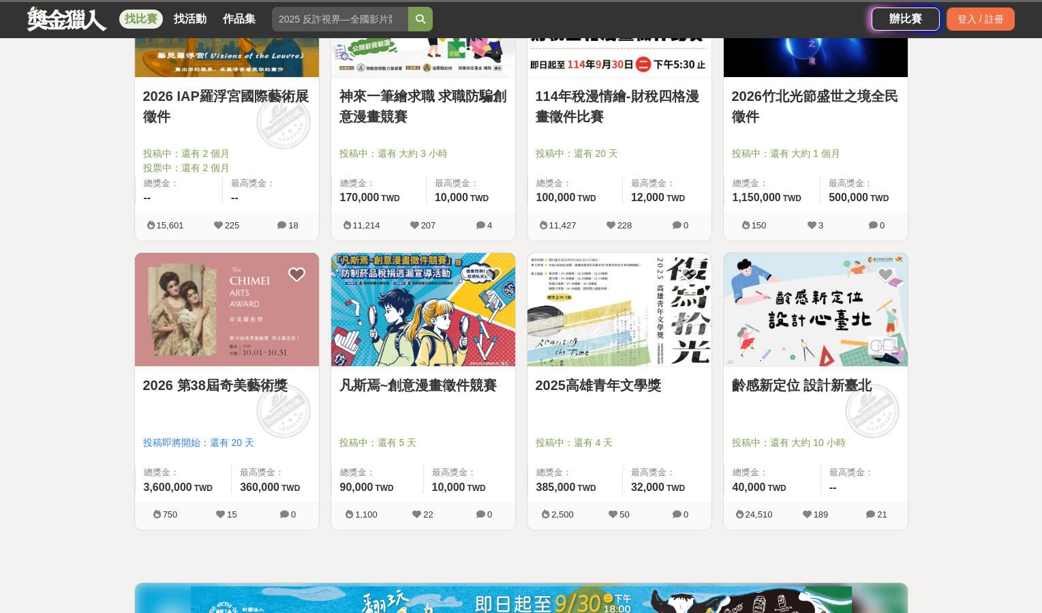
scroll to position [273, 0]
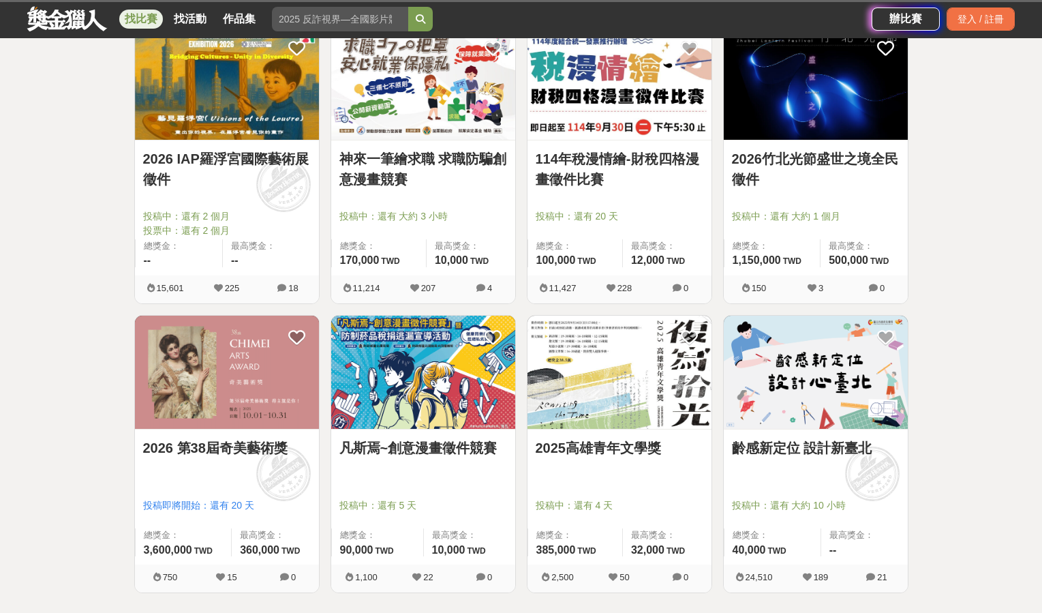
click at [394, 445] on link "凡斯焉~創意漫畫徵件競賽" at bounding box center [423, 448] width 168 height 20
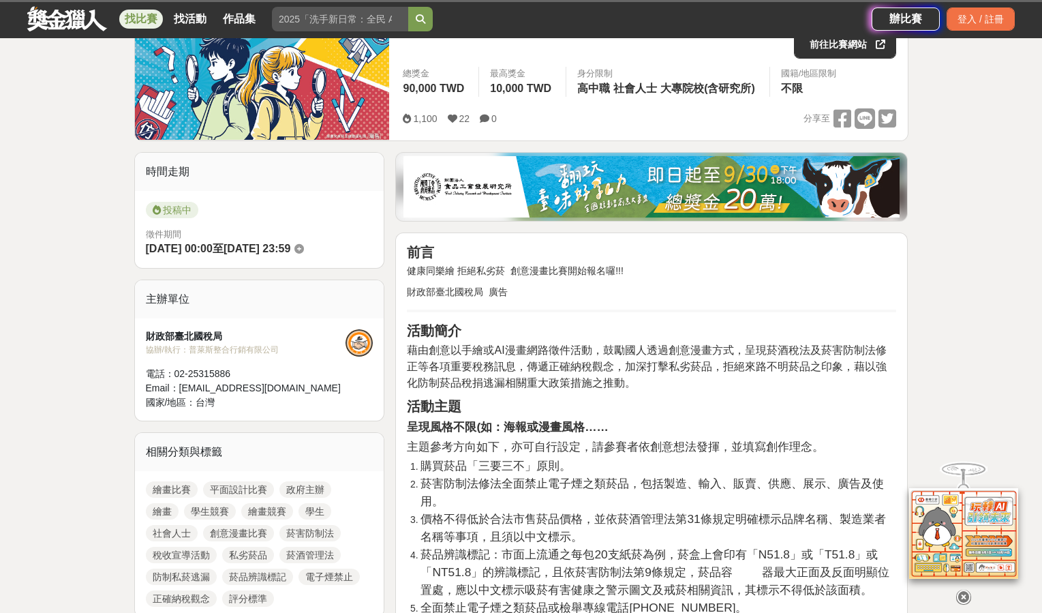
scroll to position [273, 0]
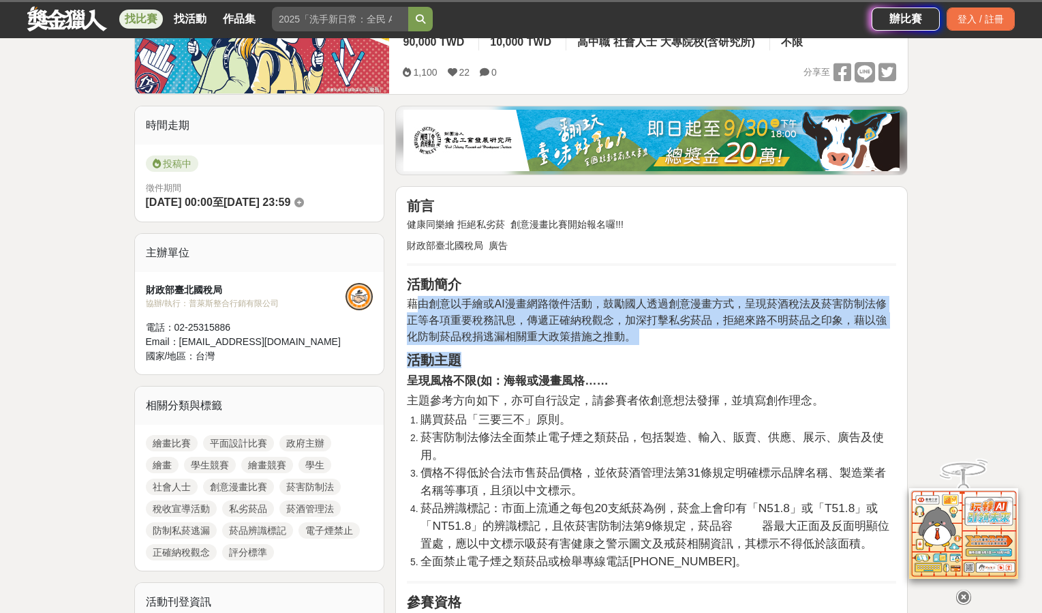
drag, startPoint x: 421, startPoint y: 303, endPoint x: 852, endPoint y: 346, distance: 433.7
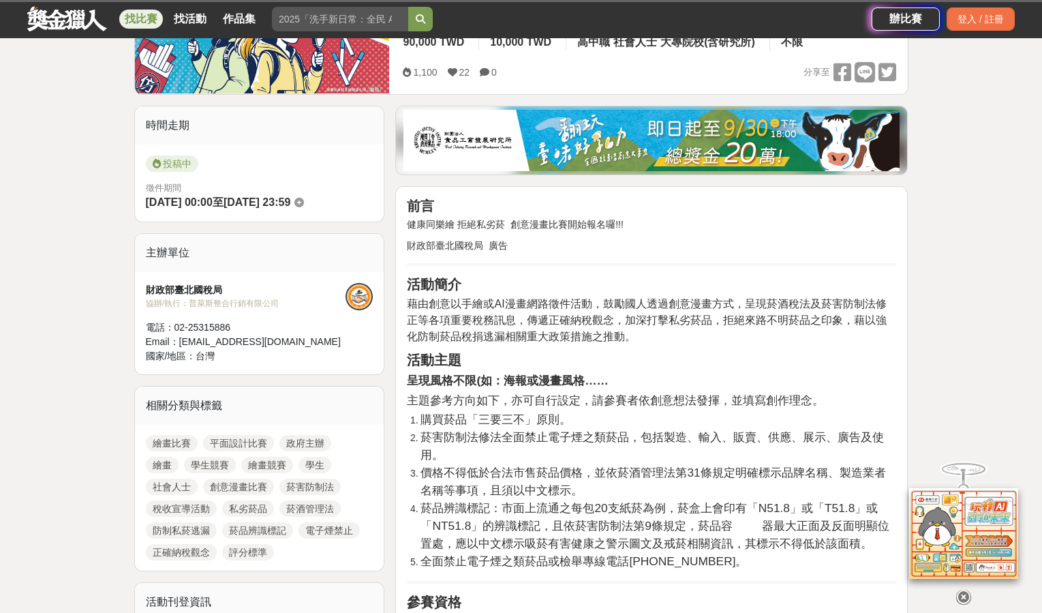
scroll to position [341, 0]
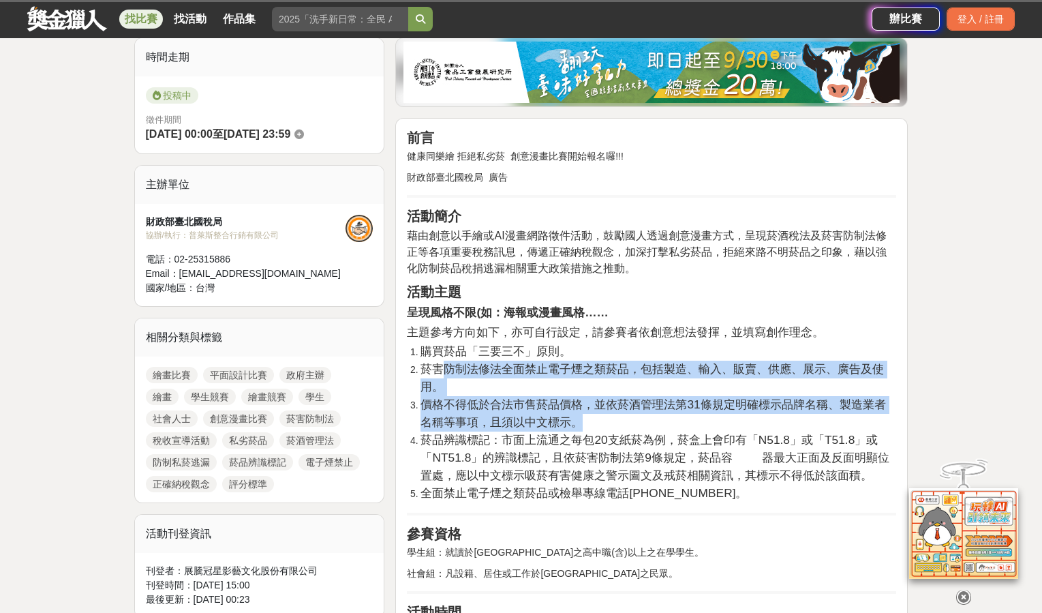
drag, startPoint x: 440, startPoint y: 365, endPoint x: 764, endPoint y: 466, distance: 339.6
click at [760, 447] on ol "購買菸品「三要三不」原則。 菸害防制法修法全面禁止電子煙之類菸品，包括製造、輸入、販賣、供應、展示、廣告及使用。 價格不得低於合法市售菸品價格，並依菸酒管理法…" at bounding box center [651, 423] width 489 height 160
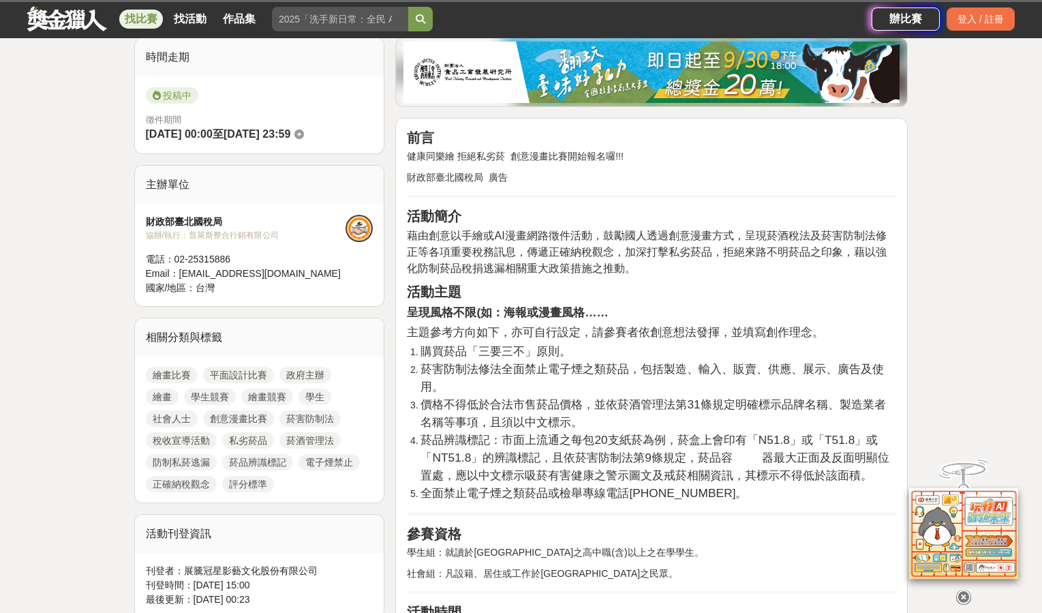
click at [764, 466] on span "菸品辨識標記：市面上流通之每包20支紙菸為例，菸盒上會印有「N51.8」或「T51.8」或「NT51.8」的辨識標記，且依菸害防制法第9條規定，菸品容 器最大…" at bounding box center [655, 457] width 469 height 49
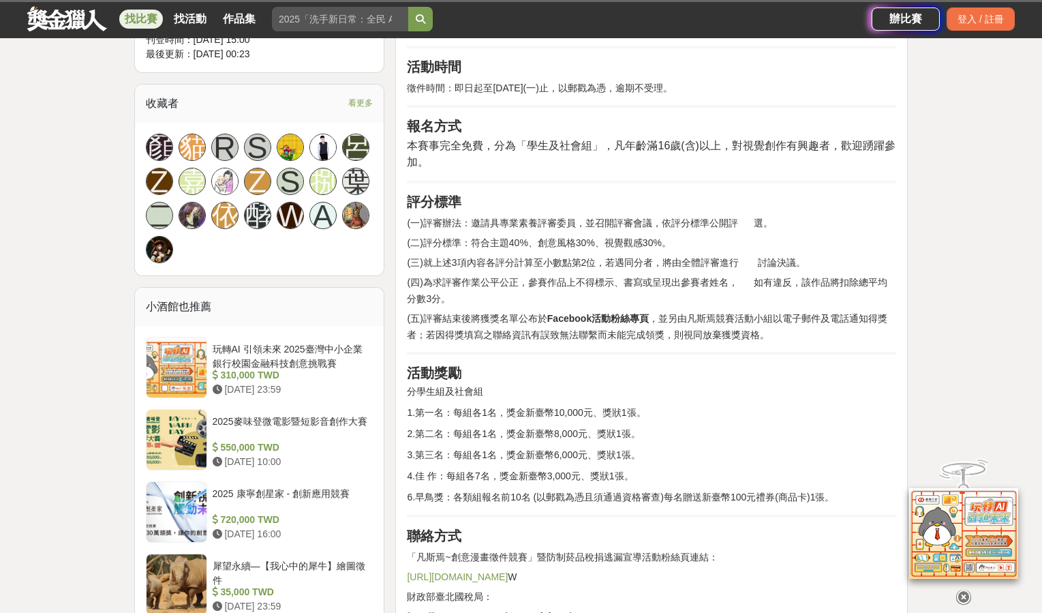
scroll to position [750, 0]
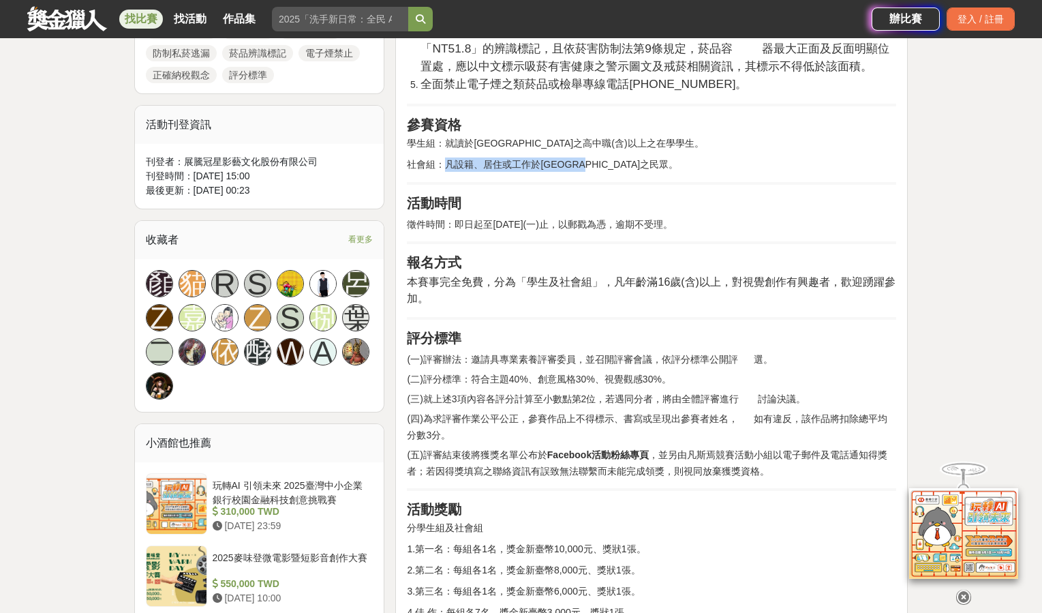
drag, startPoint x: 447, startPoint y: 170, endPoint x: 648, endPoint y: 166, distance: 201.2
click at [648, 166] on p "社會組：凡設籍、居住或工作於[GEOGRAPHIC_DATA]之民眾。" at bounding box center [651, 164] width 489 height 14
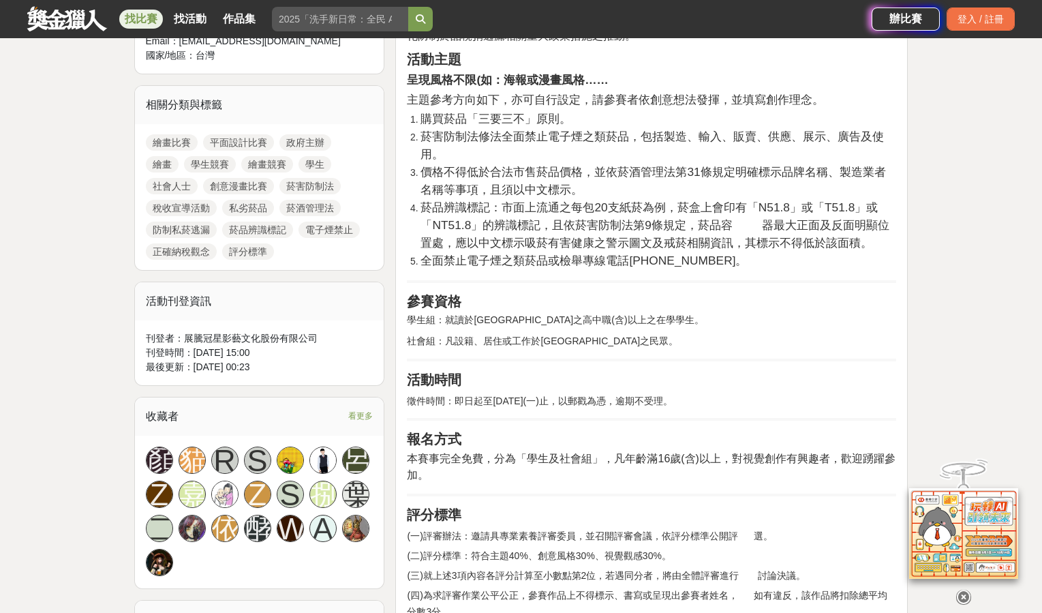
scroll to position [545, 0]
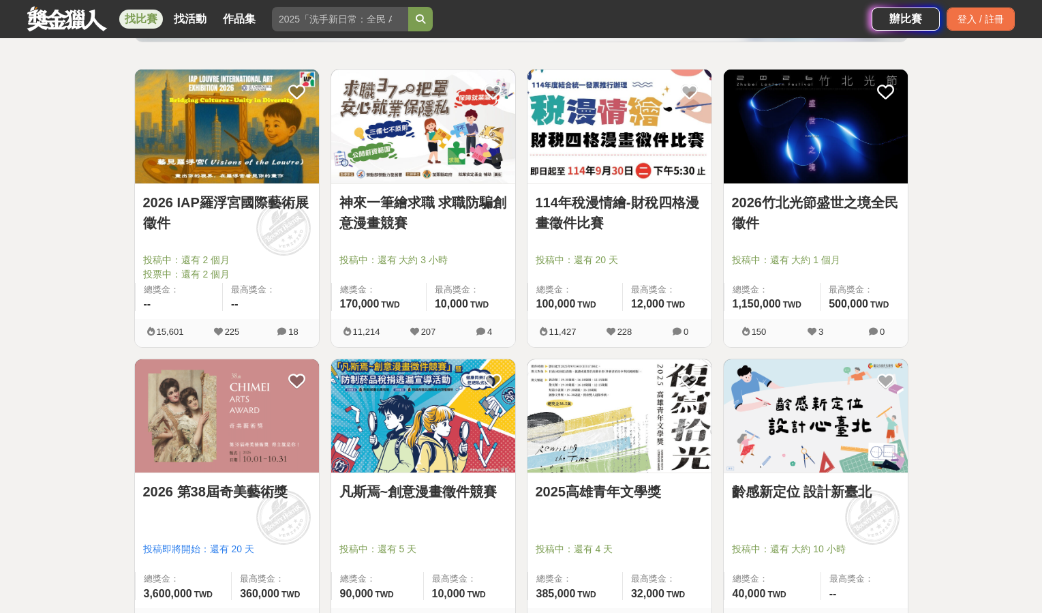
scroll to position [205, 0]
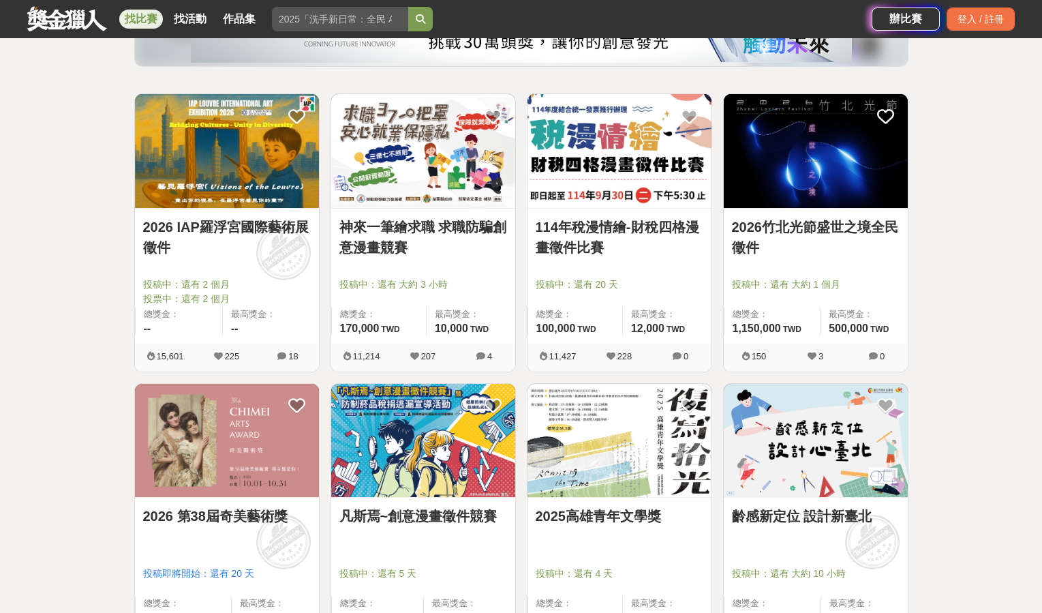
click at [605, 232] on link "114年稅漫情繪-財稅四格漫畫徵件比賽" at bounding box center [620, 237] width 168 height 41
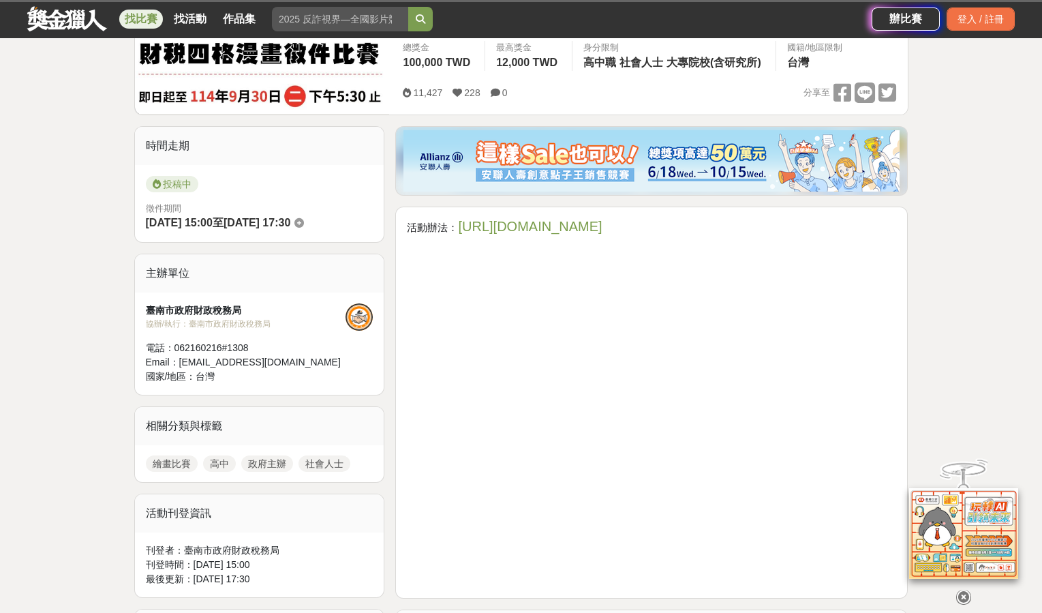
scroll to position [341, 0]
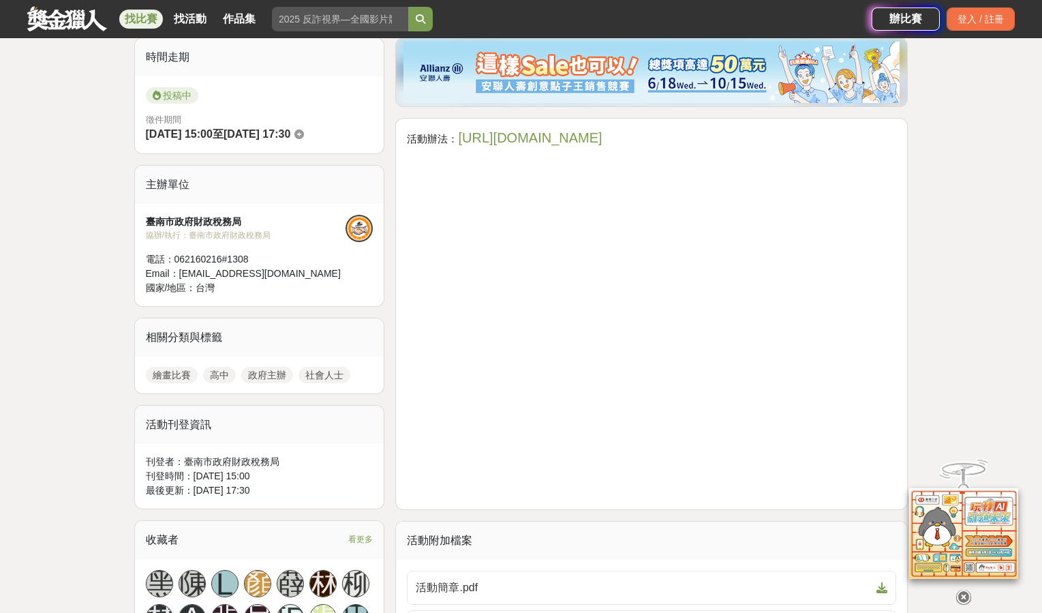
click at [530, 134] on link "[URL][DOMAIN_NAME]" at bounding box center [530, 137] width 144 height 15
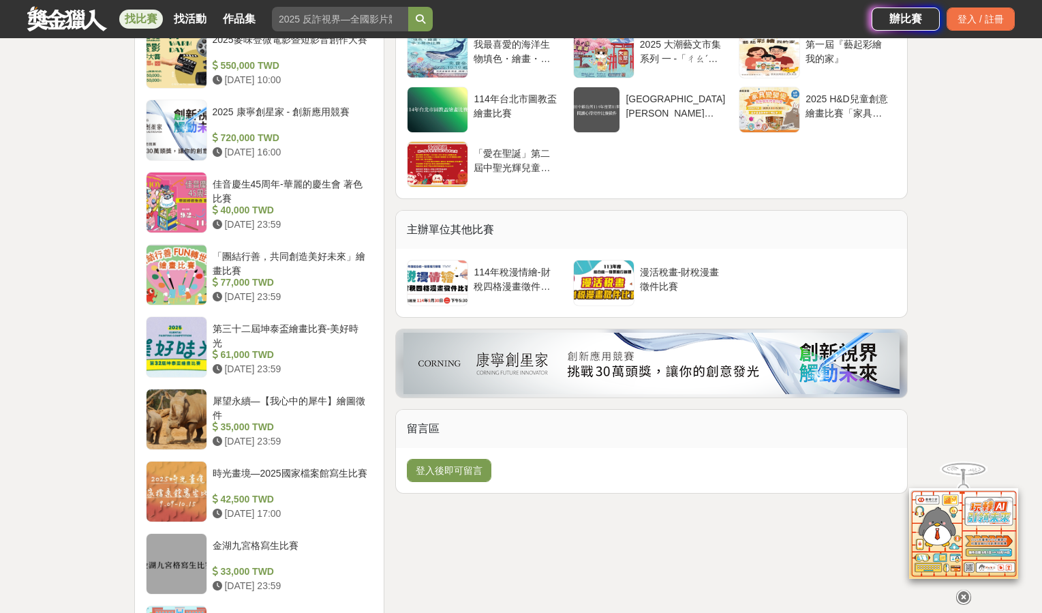
scroll to position [1618, 0]
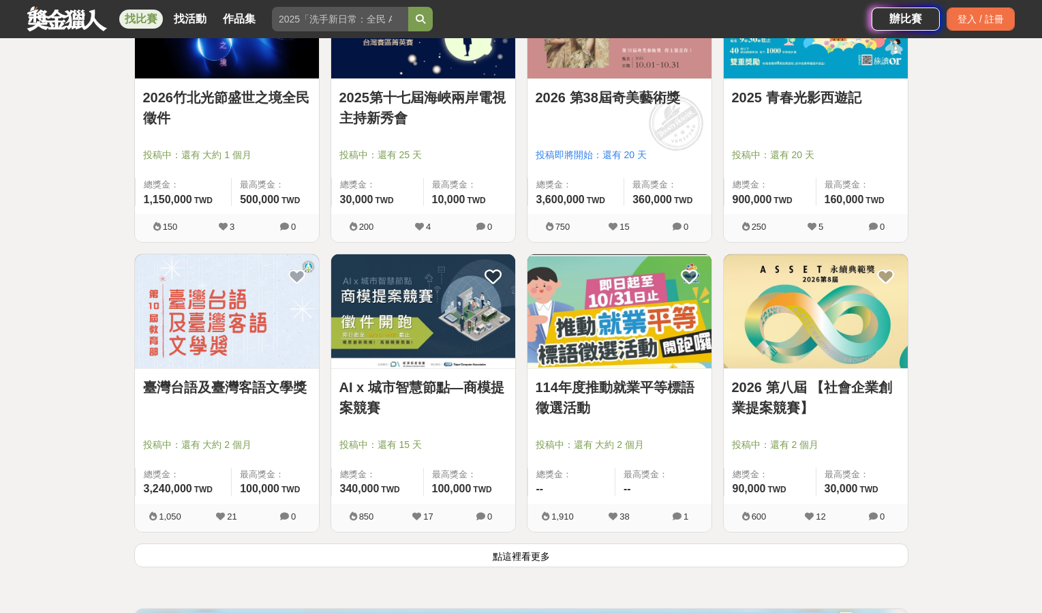
scroll to position [1500, 0]
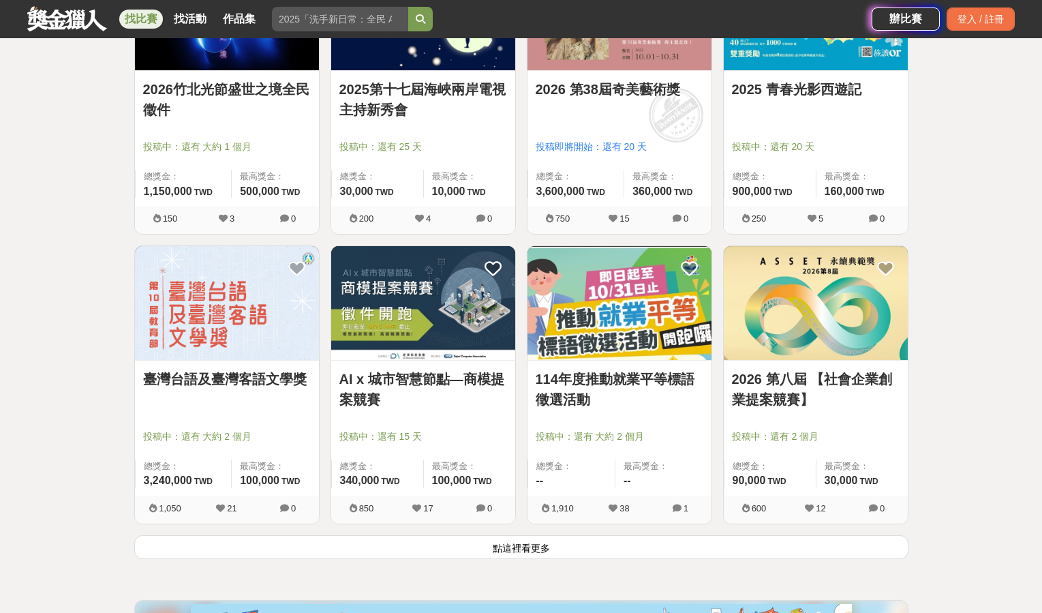
click at [661, 541] on button "點這裡看更多" at bounding box center [521, 547] width 774 height 24
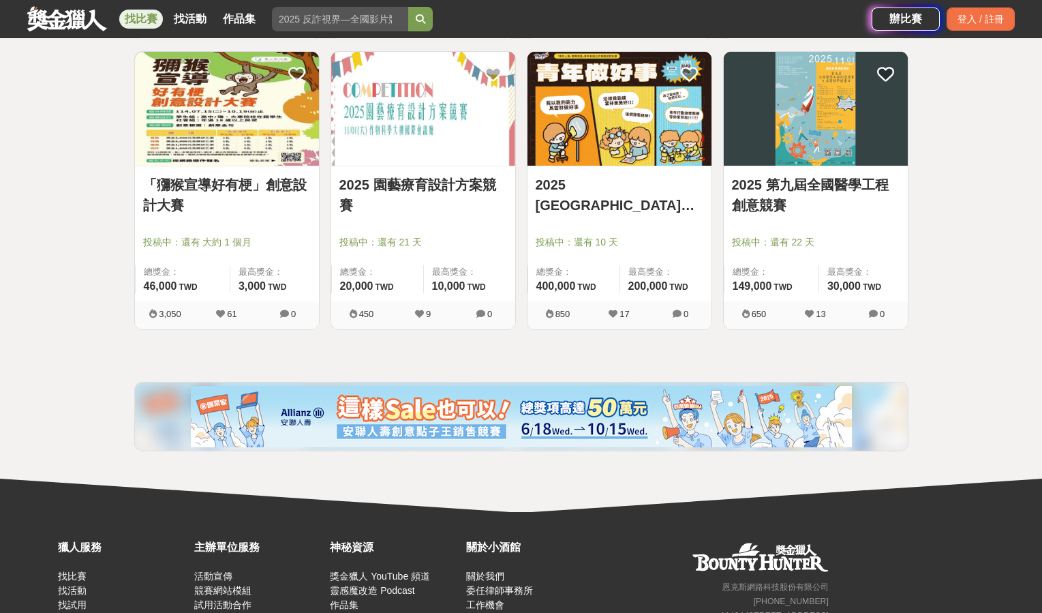
scroll to position [2516, 0]
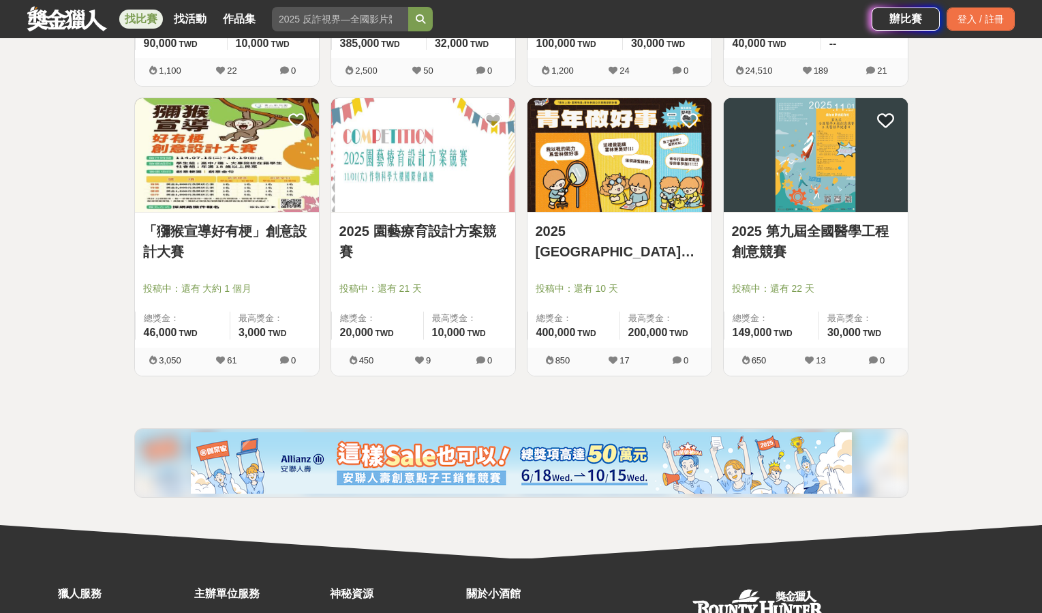
click at [241, 250] on link "「獼猴宣導好有梗」創意設計大賽" at bounding box center [227, 241] width 168 height 41
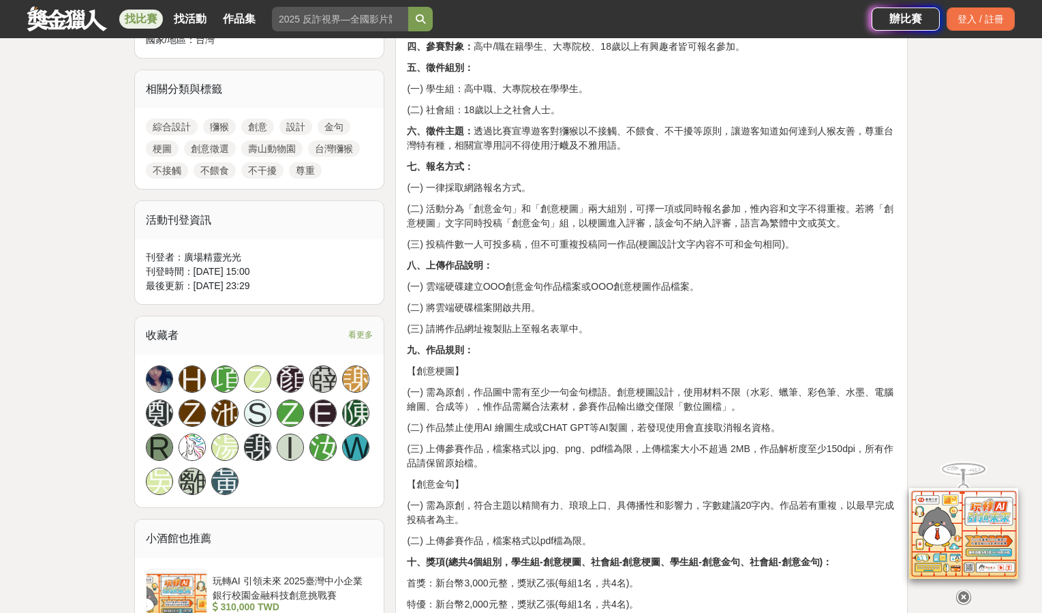
scroll to position [614, 0]
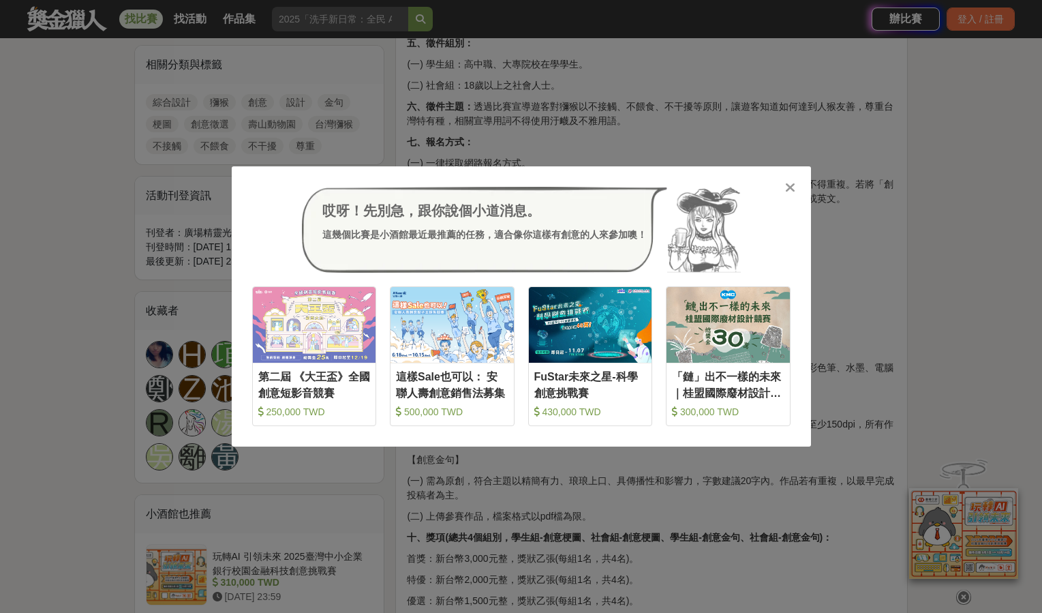
click at [787, 187] on icon at bounding box center [790, 188] width 10 height 14
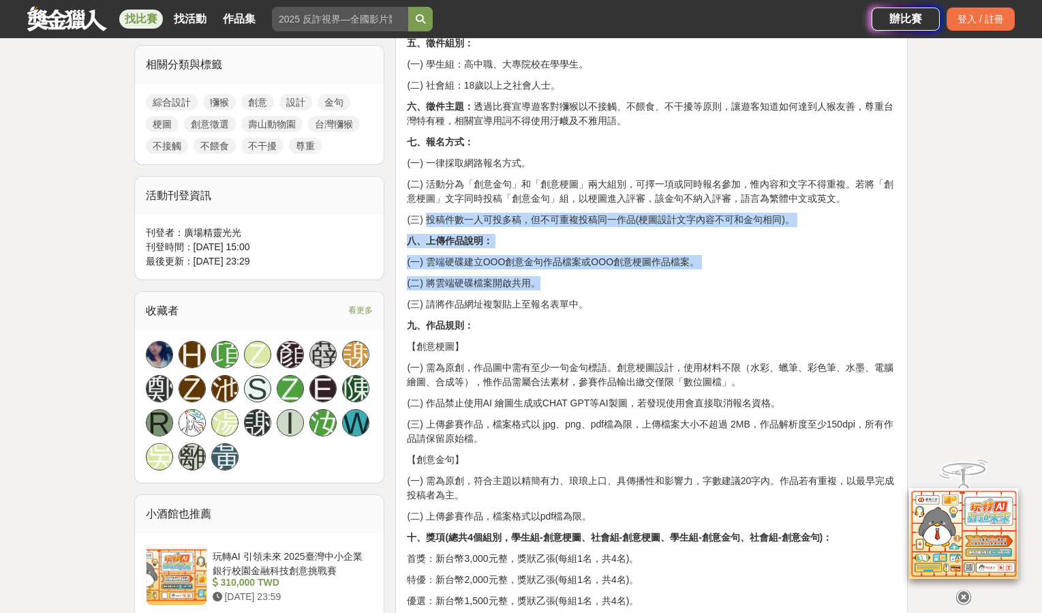
drag, startPoint x: 429, startPoint y: 220, endPoint x: 825, endPoint y: 284, distance: 400.7
click at [825, 284] on div "你是金句王？還是梗圖大師？ 超有梗的你，千萬不要錯過【獼猴宣導創意徵選】! 壽山動物園的正確遊玩攻略，是與原本就住在[GEOGRAPHIC_DATA]的野生動…" at bounding box center [651, 437] width 489 height 1160
click at [825, 284] on p "(二) 將雲端硬碟檔案開啟共用。" at bounding box center [651, 283] width 489 height 14
drag, startPoint x: 456, startPoint y: 215, endPoint x: 754, endPoint y: 255, distance: 300.5
click at [754, 255] on div "你是金句王？還是梗圖大師？ 超有梗的你，千萬不要錯過【獼猴宣導創意徵選】! 壽山動物園的正確遊玩攻略，是與原本就住在[GEOGRAPHIC_DATA]的野生動…" at bounding box center [651, 437] width 489 height 1160
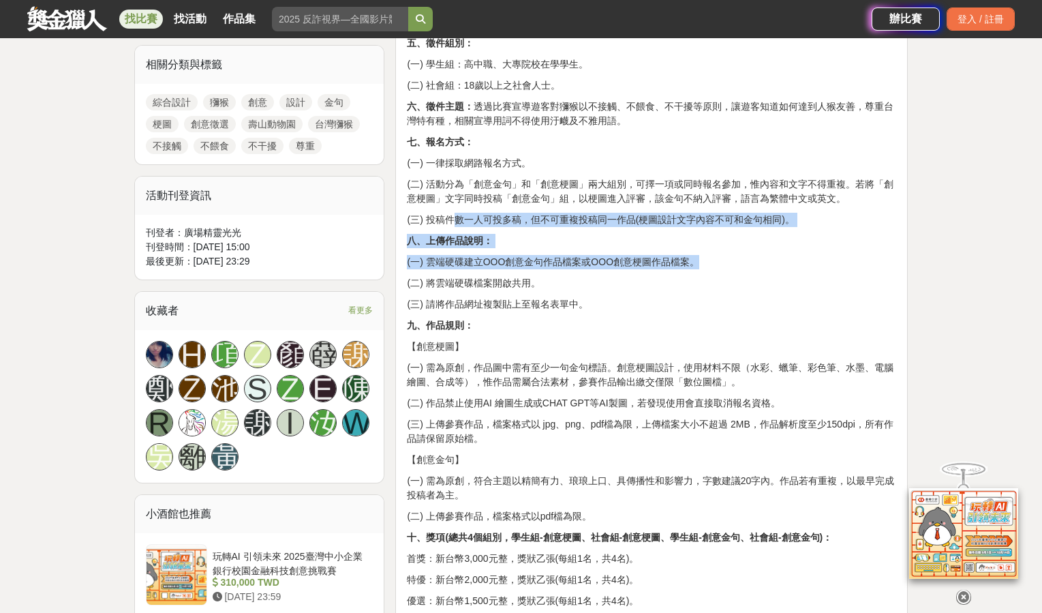
click at [754, 255] on p "(一) 雲端硬碟建立OOO創意金句作品檔案或OOO創意梗圖作品檔案。" at bounding box center [651, 262] width 489 height 14
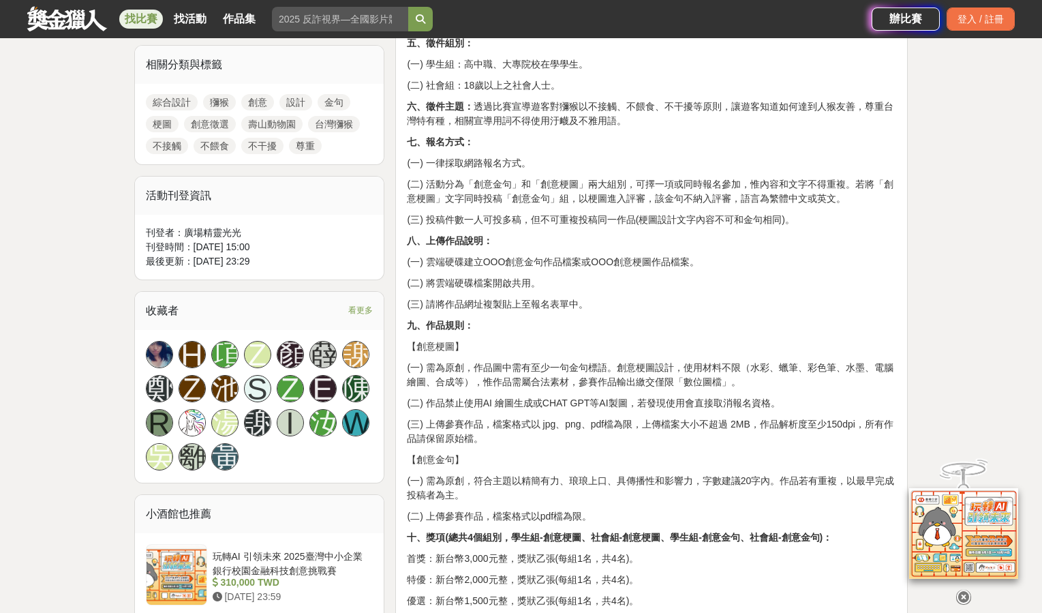
scroll to position [682, 0]
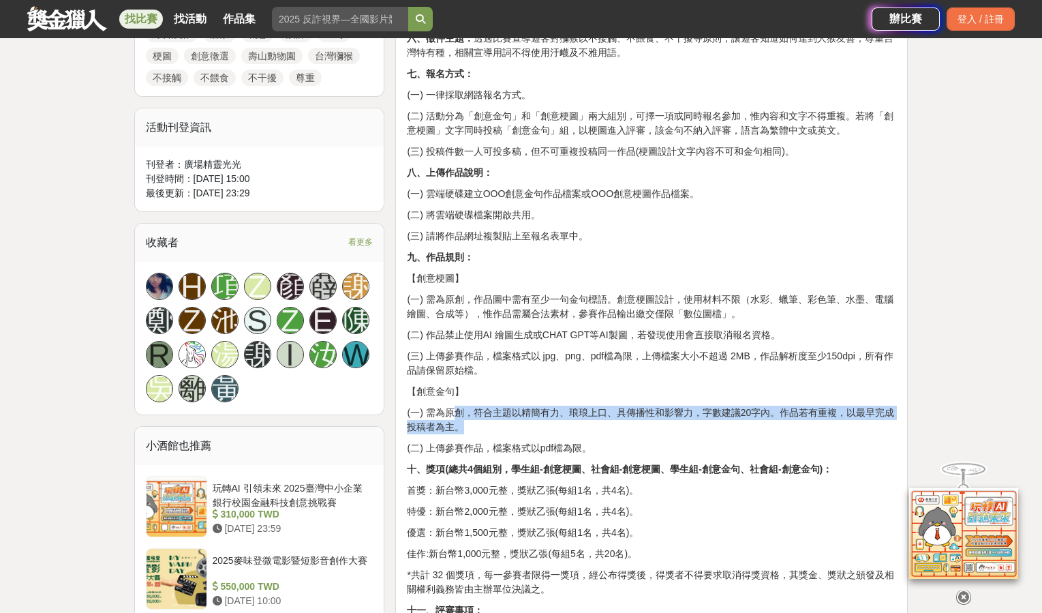
drag, startPoint x: 457, startPoint y: 408, endPoint x: 674, endPoint y: 429, distance: 217.1
click at [674, 429] on p "(一) 需為原創，符合主題以精簡有力、琅琅上口、具傳播性和影響力，字數建議20字內。作品若有重複，以最早完成投稿者為主。" at bounding box center [651, 420] width 489 height 29
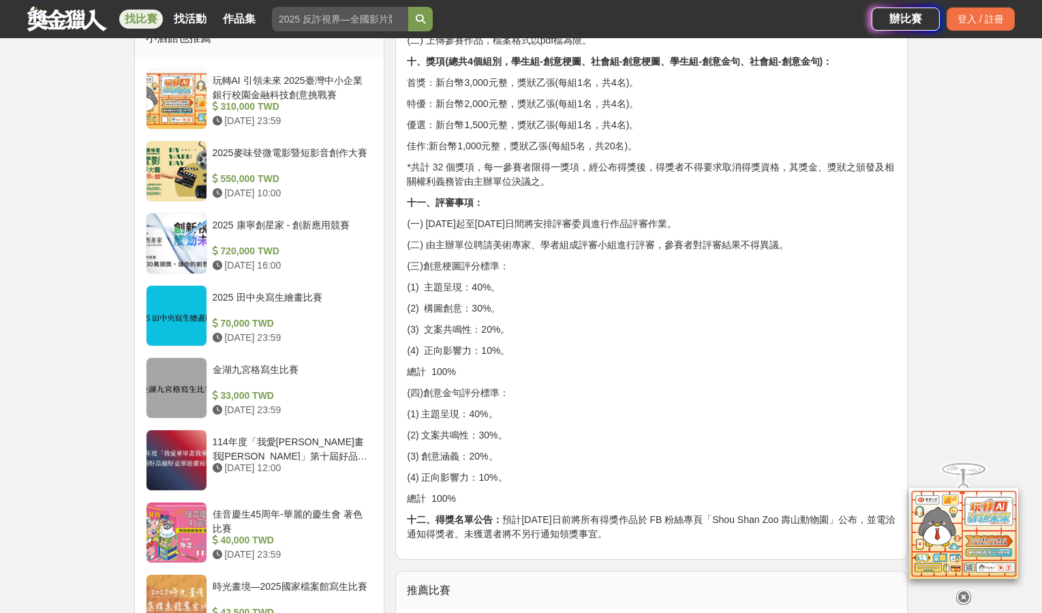
scroll to position [1091, 0]
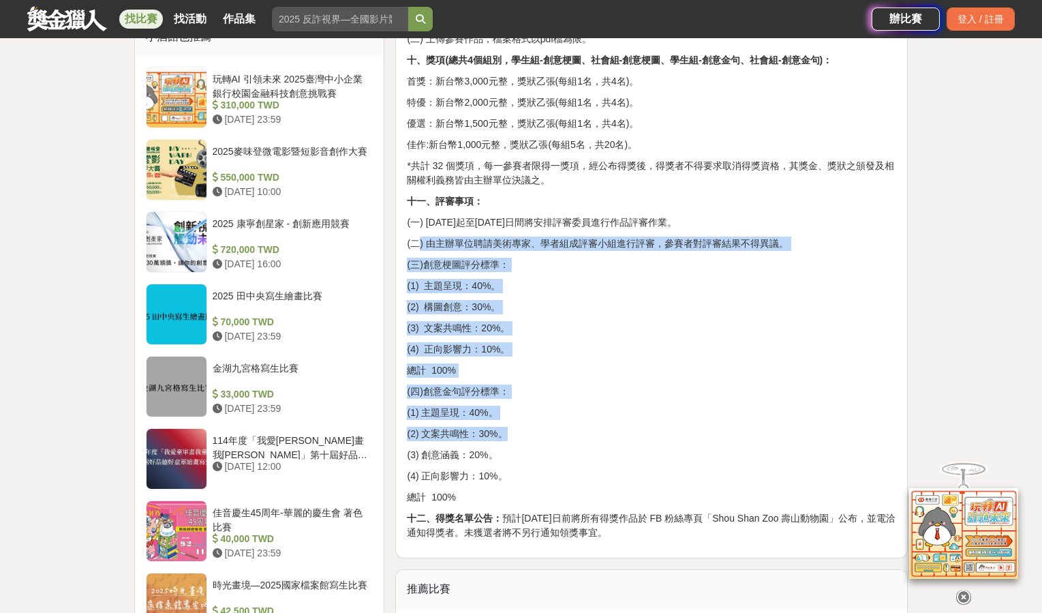
drag, startPoint x: 416, startPoint y: 239, endPoint x: 588, endPoint y: 438, distance: 262.9
click at [588, 435] on p "(2) 文案共鳴性：30%。" at bounding box center [651, 434] width 489 height 14
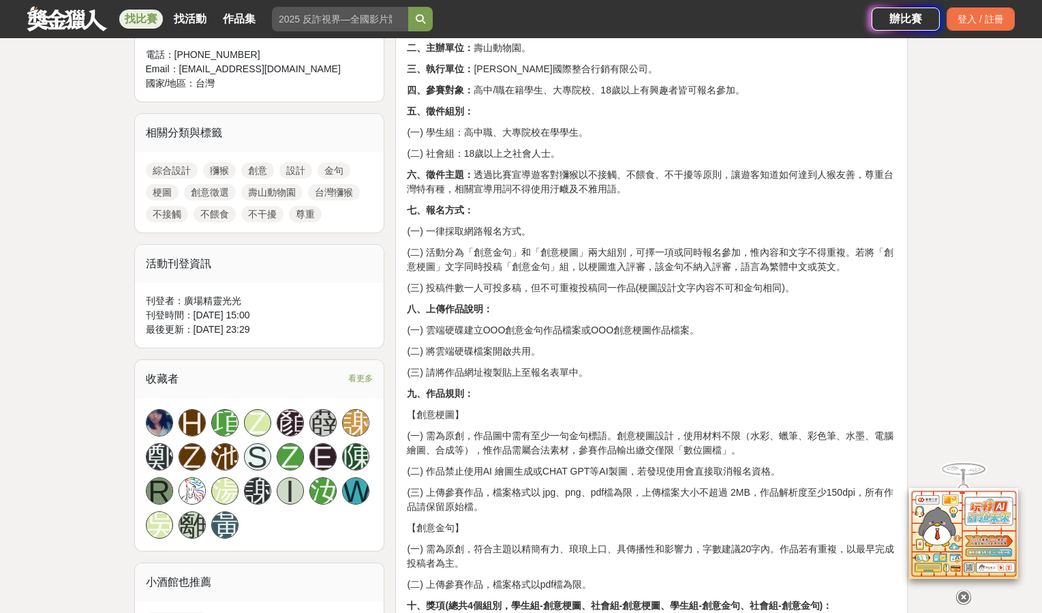
scroll to position [136, 0]
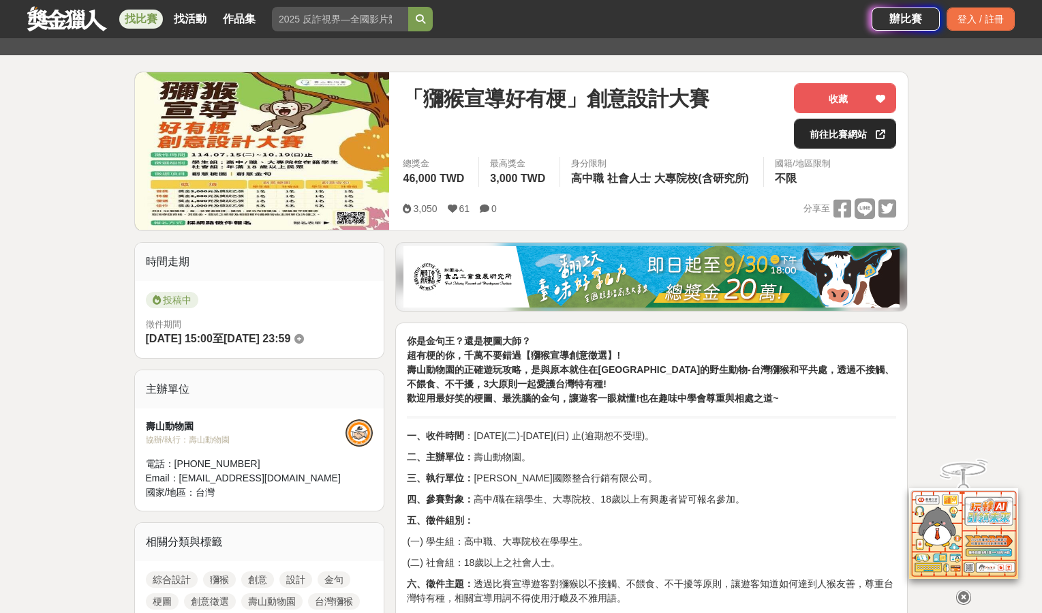
click at [828, 136] on link "前往比賽網站" at bounding box center [845, 134] width 102 height 30
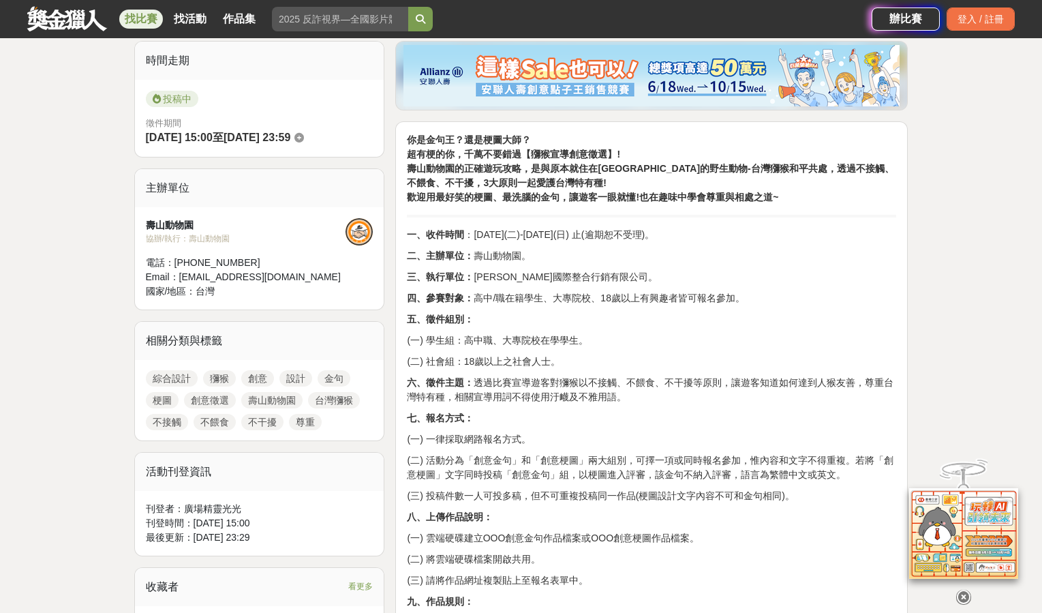
scroll to position [341, 0]
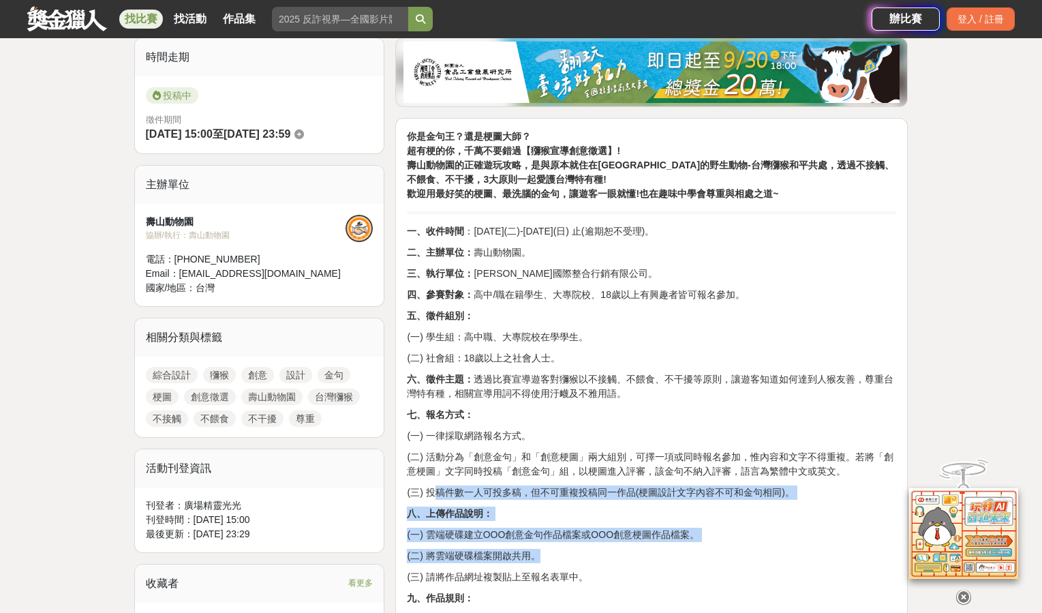
drag, startPoint x: 436, startPoint y: 496, endPoint x: 583, endPoint y: 542, distance: 153.5
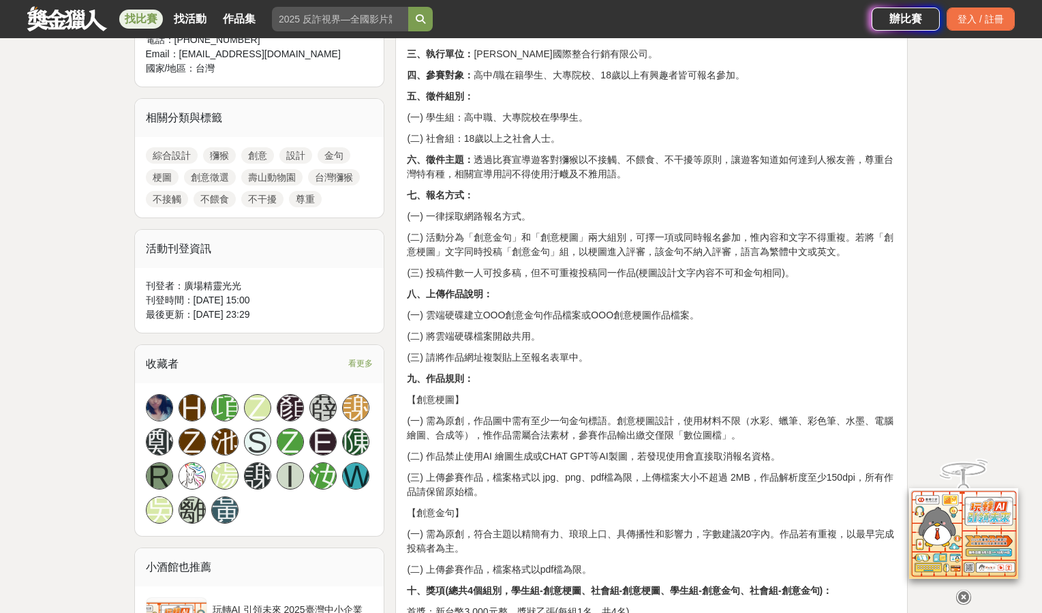
scroll to position [545, 0]
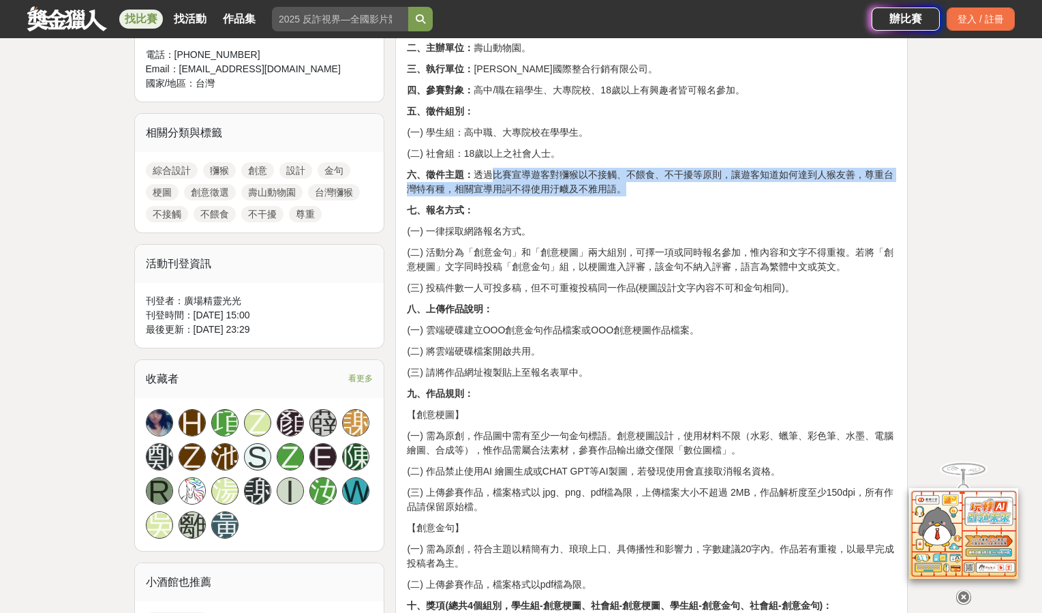
drag, startPoint x: 492, startPoint y: 172, endPoint x: 741, endPoint y: 195, distance: 250.5
click at [741, 195] on p "六、徵件主題： 透過比賽宣導遊客對獼猴以不接觸、不餵食、不干擾等原則，讓遊客知道如何達到人猴友善，尊重台灣特有種，相關宣導用詞不得使用汙衊及不雅用語。" at bounding box center [651, 182] width 489 height 29
drag, startPoint x: 747, startPoint y: 173, endPoint x: 748, endPoint y: 192, distance: 18.4
click at [748, 192] on p "六、徵件主題： 透過比賽宣導遊客對獼猴以不接觸、不餵食、不干擾等原則，讓遊客知道如何達到人猴友善，尊重台灣特有種，相關宣導用詞不得使用汙衊及不雅用語。" at bounding box center [651, 182] width 489 height 29
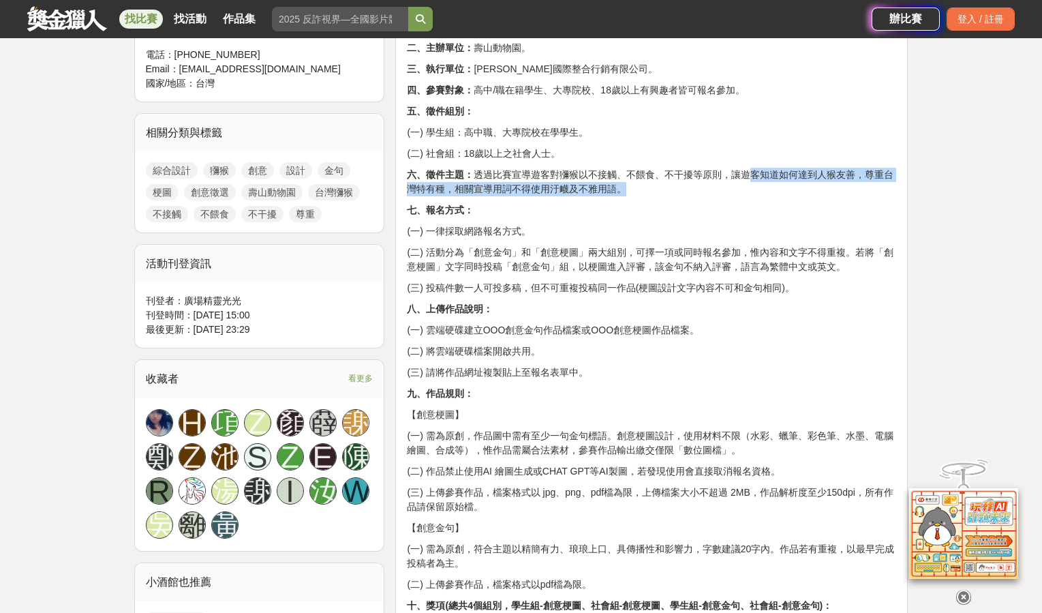
click at [748, 192] on p "六、徵件主題： 透過比賽宣導遊客對獼猴以不接觸、不餵食、不干擾等原則，讓遊客知道如何達到人猴友善，尊重台灣特有種，相關宣導用詞不得使用汙衊及不雅用語。" at bounding box center [651, 182] width 489 height 29
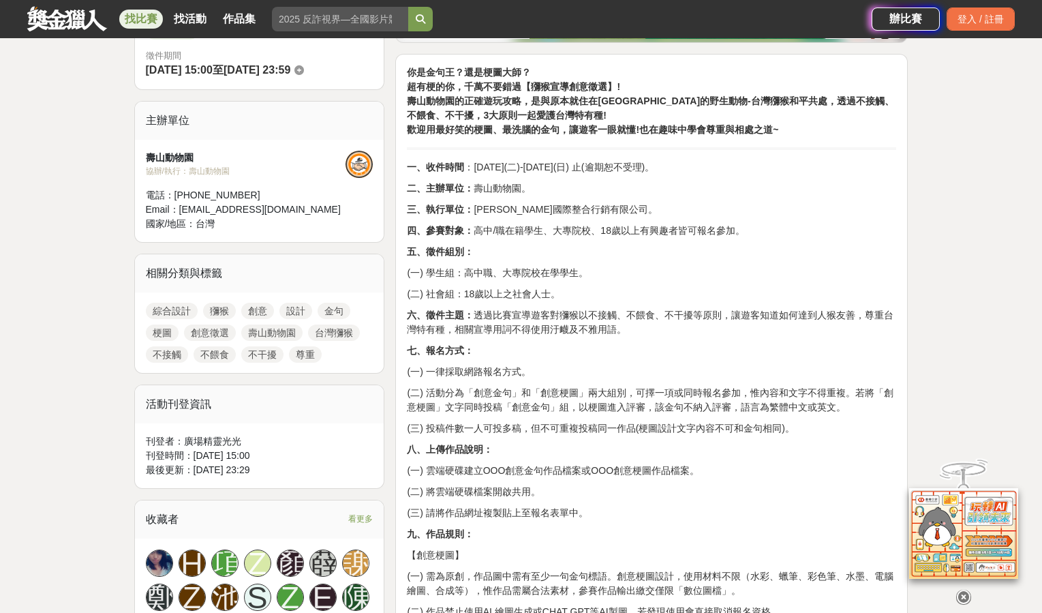
scroll to position [409, 0]
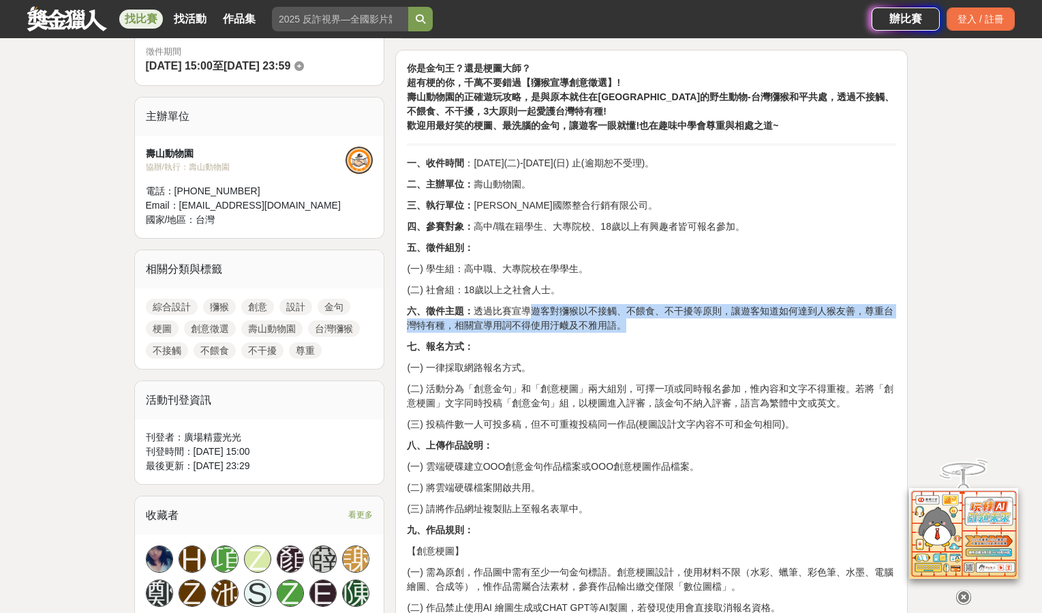
drag, startPoint x: 534, startPoint y: 308, endPoint x: 655, endPoint y: 328, distance: 122.9
click at [655, 328] on p "六、徵件主題： 透過比賽宣導遊客對獼猴以不接觸、不餵食、不干擾等原則，讓遊客知道如何達到人猴友善，尊重台灣特有種，相關宣導用詞不得使用汙衊及不雅用語。" at bounding box center [651, 318] width 489 height 29
copy p "遊客對獼猴以不接觸、不餵食、不干擾等原則，讓遊客知道如何達到人猴友善，尊重台灣特有種，相關宣導用詞不得使用汙衊及不雅用語。"
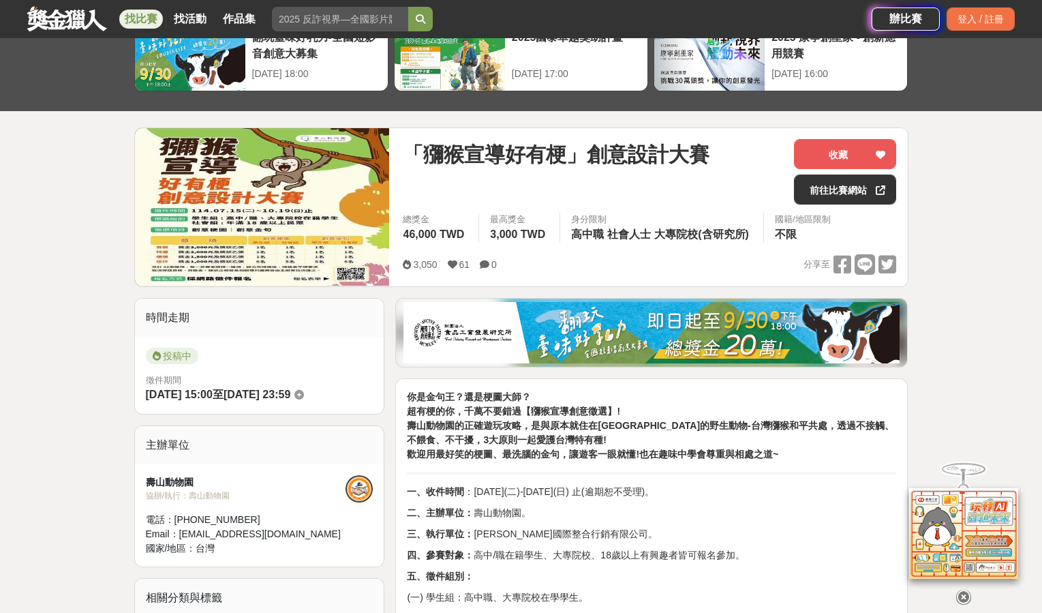
scroll to position [68, 0]
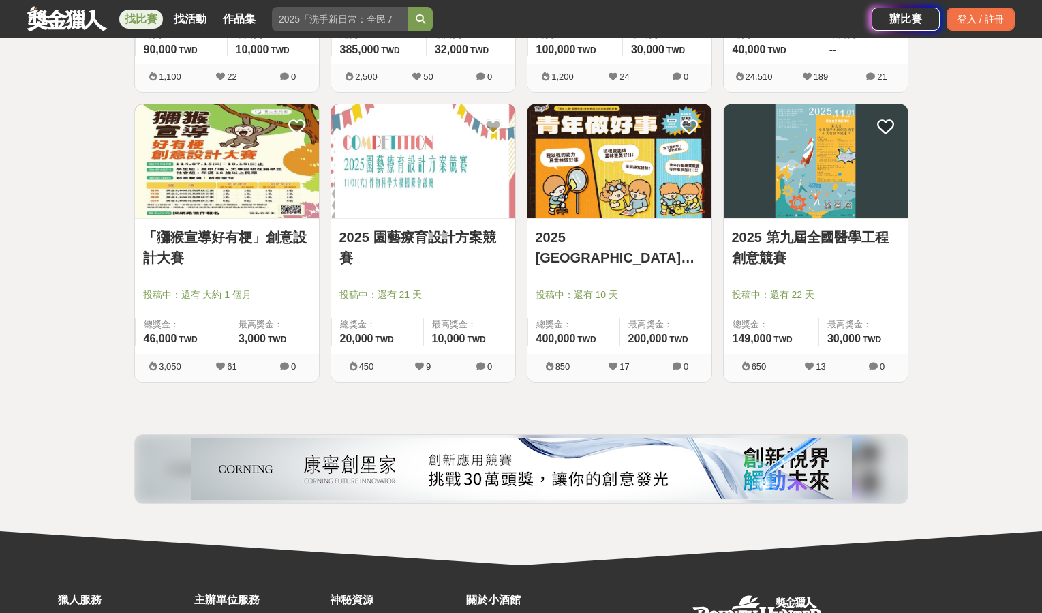
scroll to position [2516, 0]
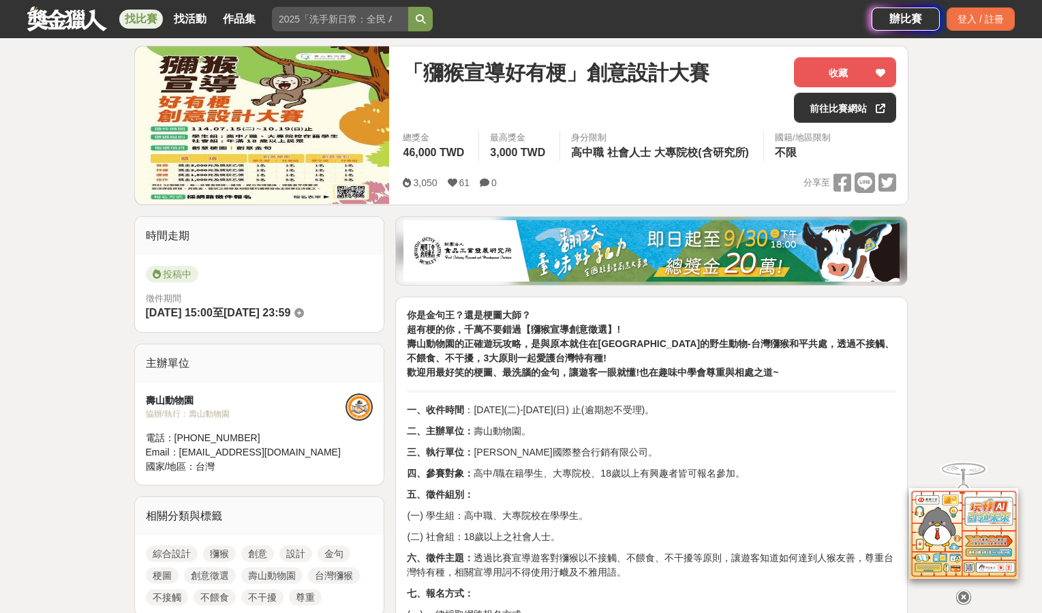
scroll to position [42, 0]
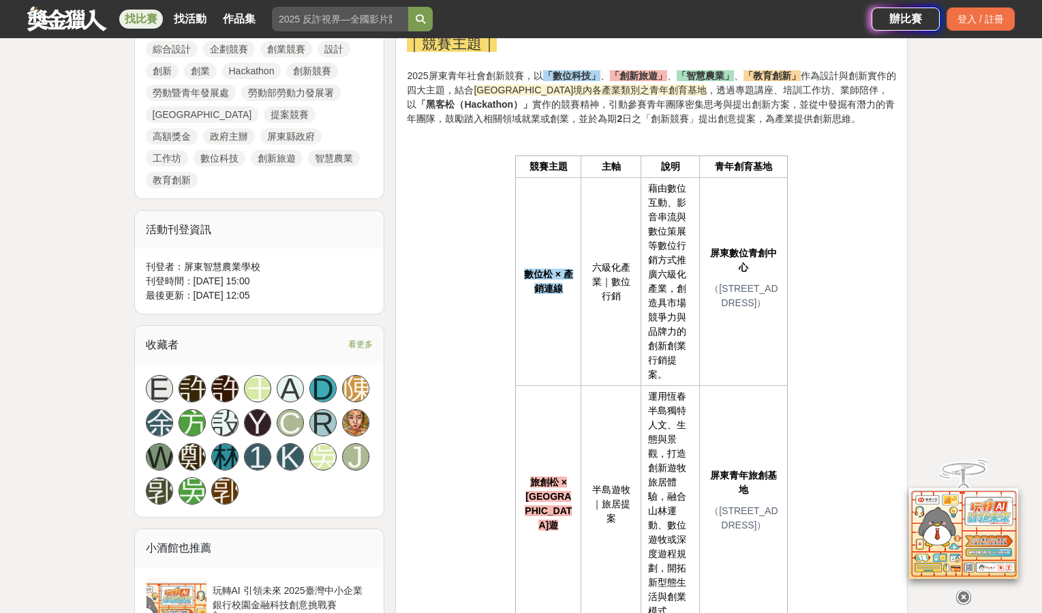
scroll to position [682, 0]
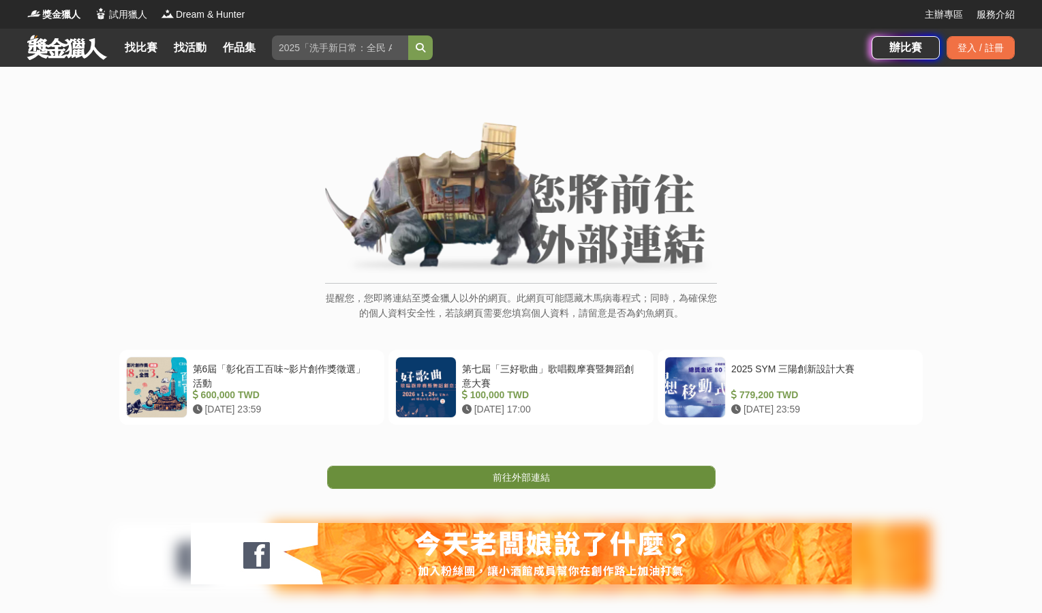
click at [594, 483] on link "前往外部連結" at bounding box center [521, 477] width 389 height 23
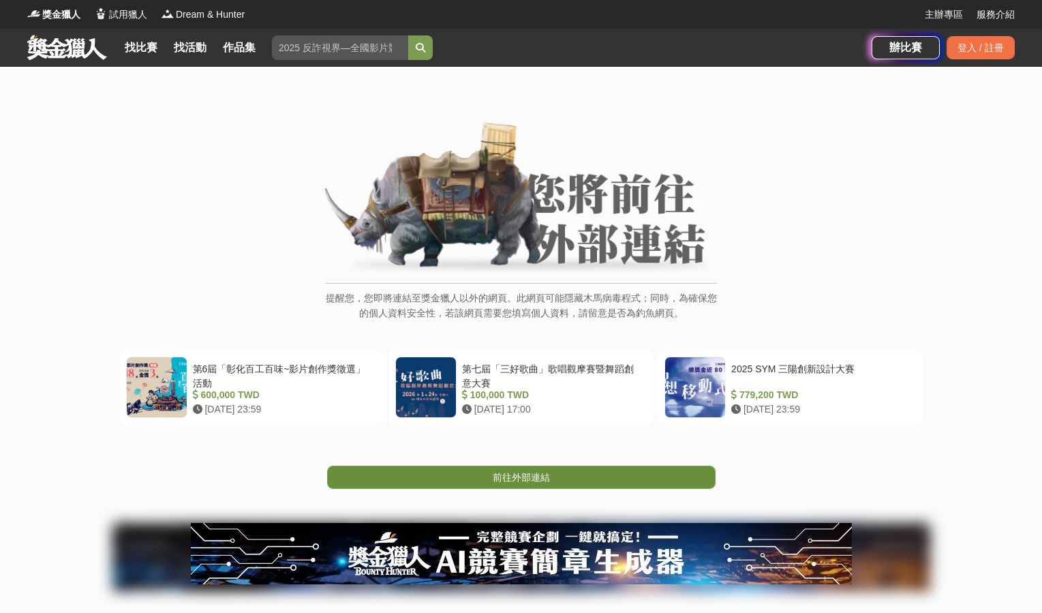
click at [534, 482] on span "前往外部連結" at bounding box center [521, 477] width 57 height 11
